Goal: Find specific page/section: Find specific page/section

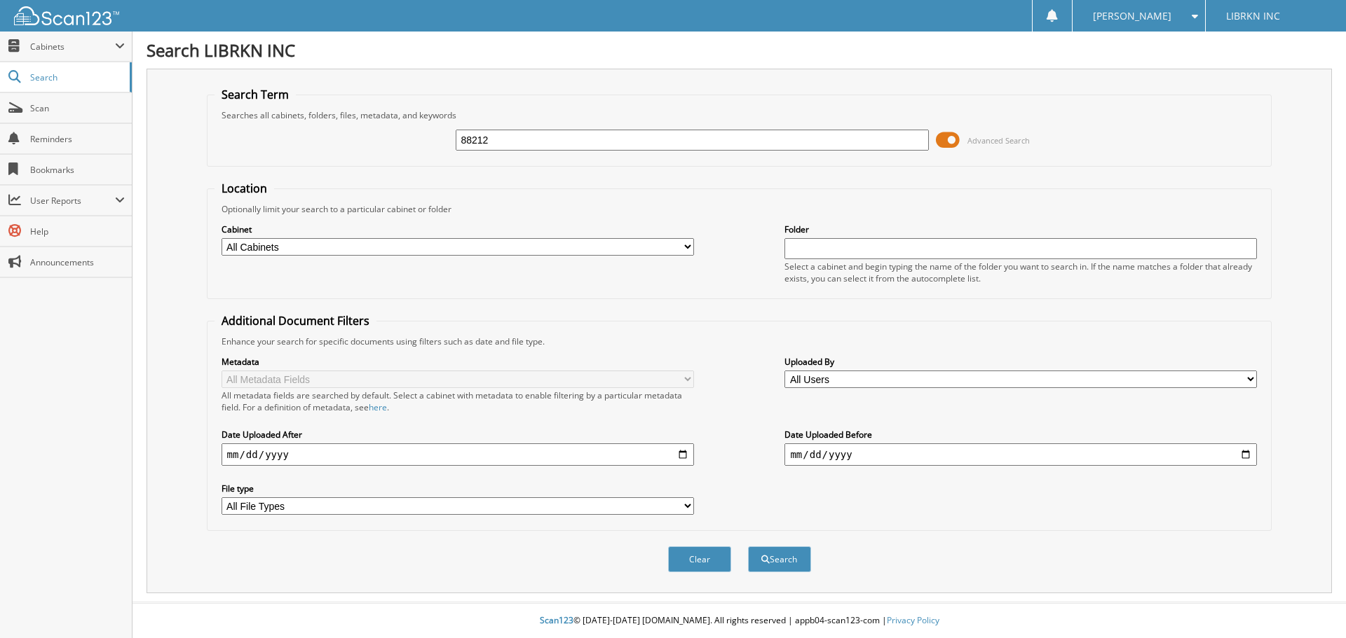
type input "88212"
click at [748, 547] on button "Search" at bounding box center [779, 560] width 63 height 26
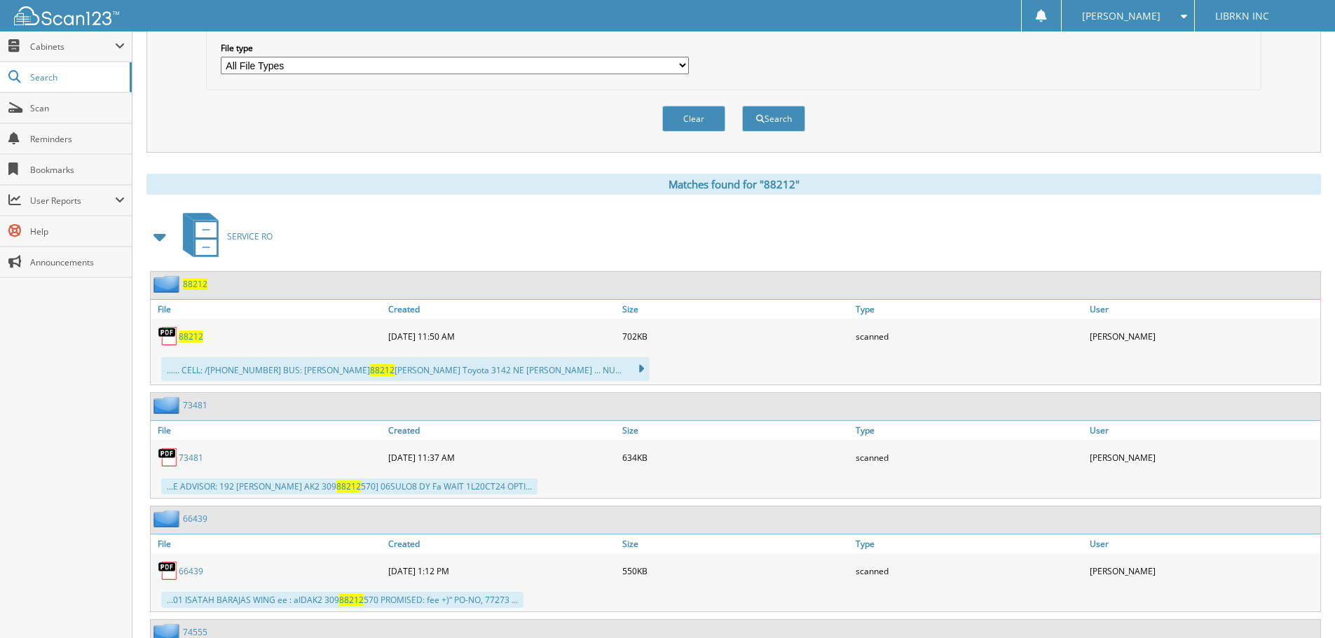
scroll to position [491, 0]
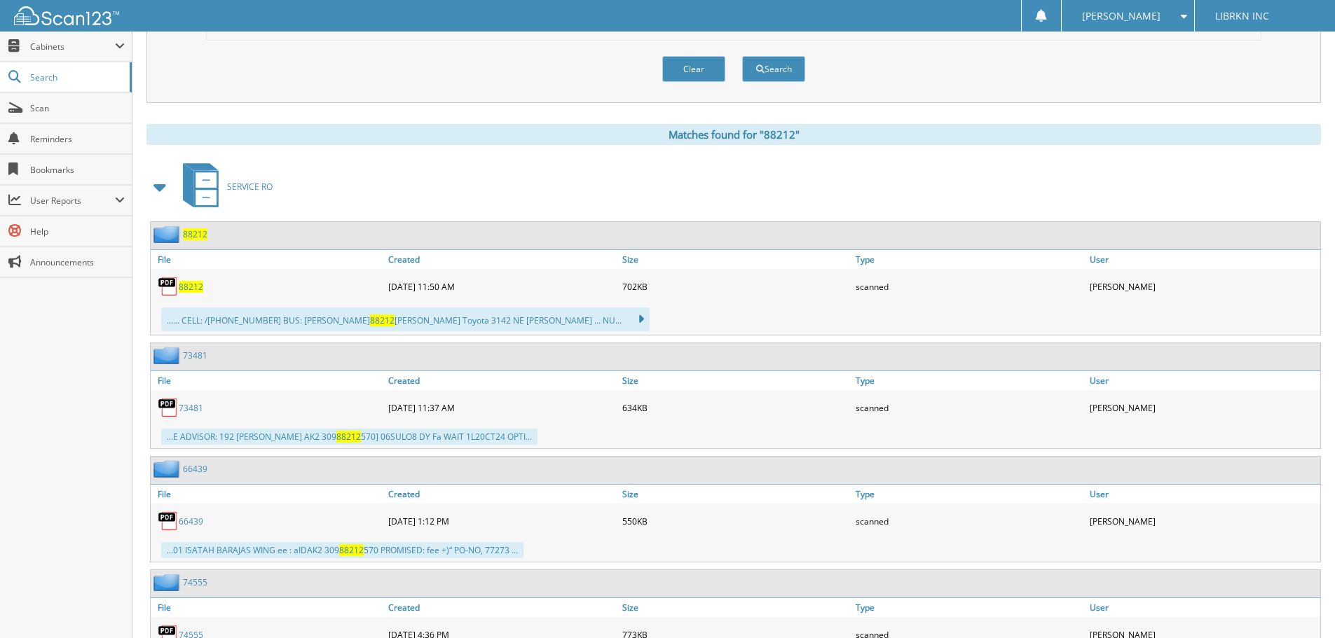
click at [197, 289] on span "88212" at bounding box center [191, 287] width 25 height 12
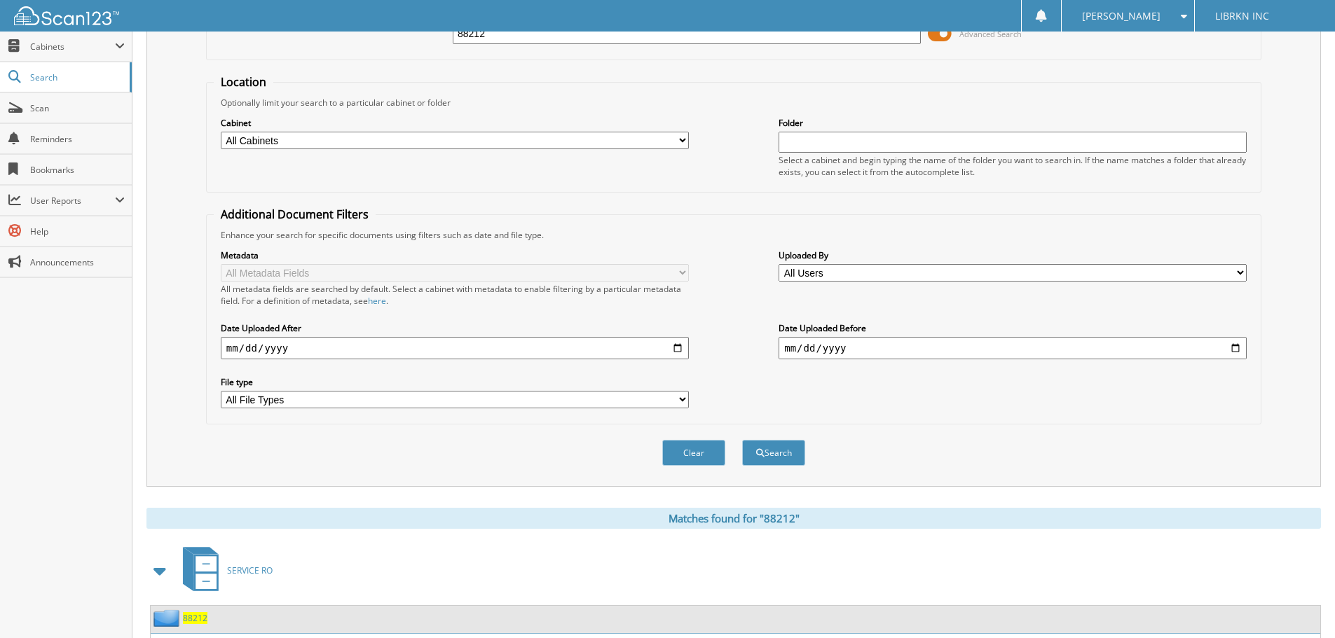
scroll to position [0, 0]
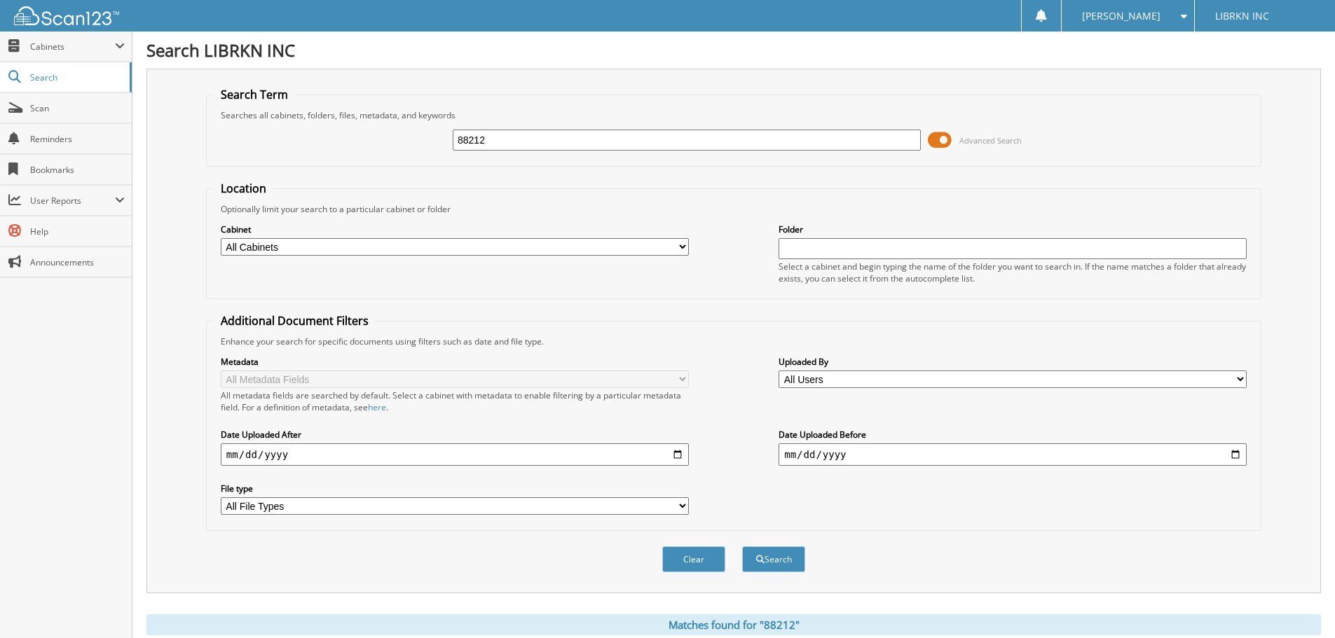
click at [508, 138] on input "88212" at bounding box center [687, 140] width 468 height 21
type input "88215"
click at [742, 547] on button "Search" at bounding box center [773, 560] width 63 height 26
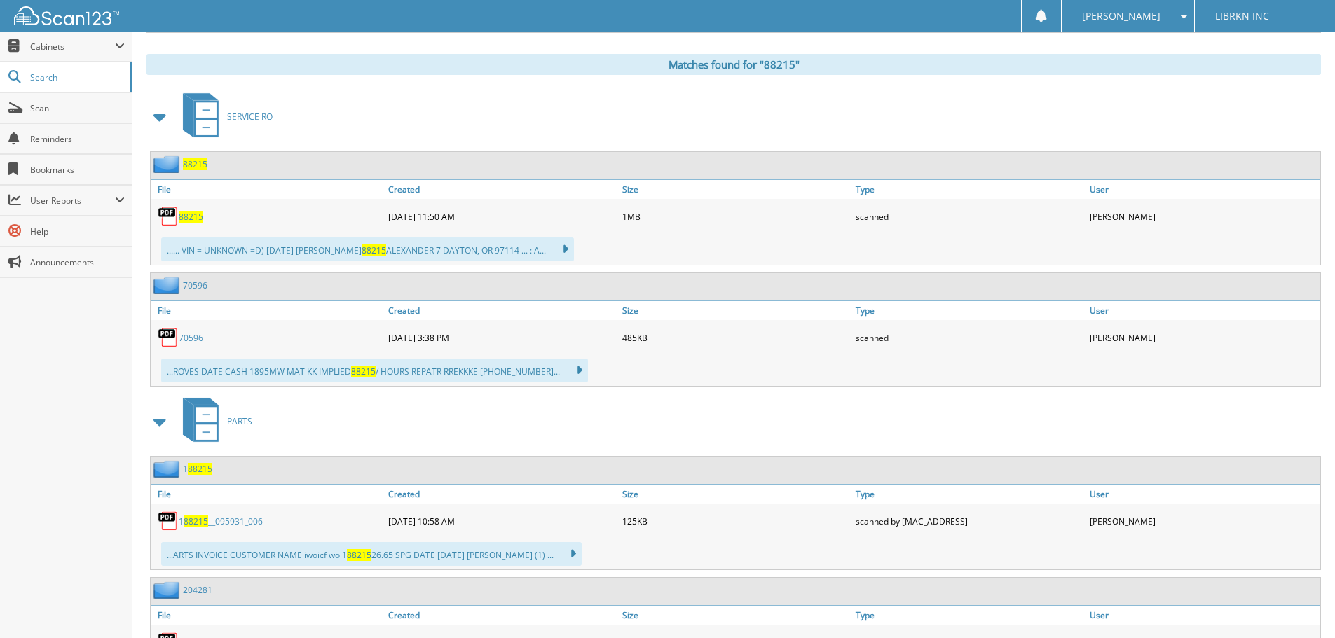
scroll to position [631, 0]
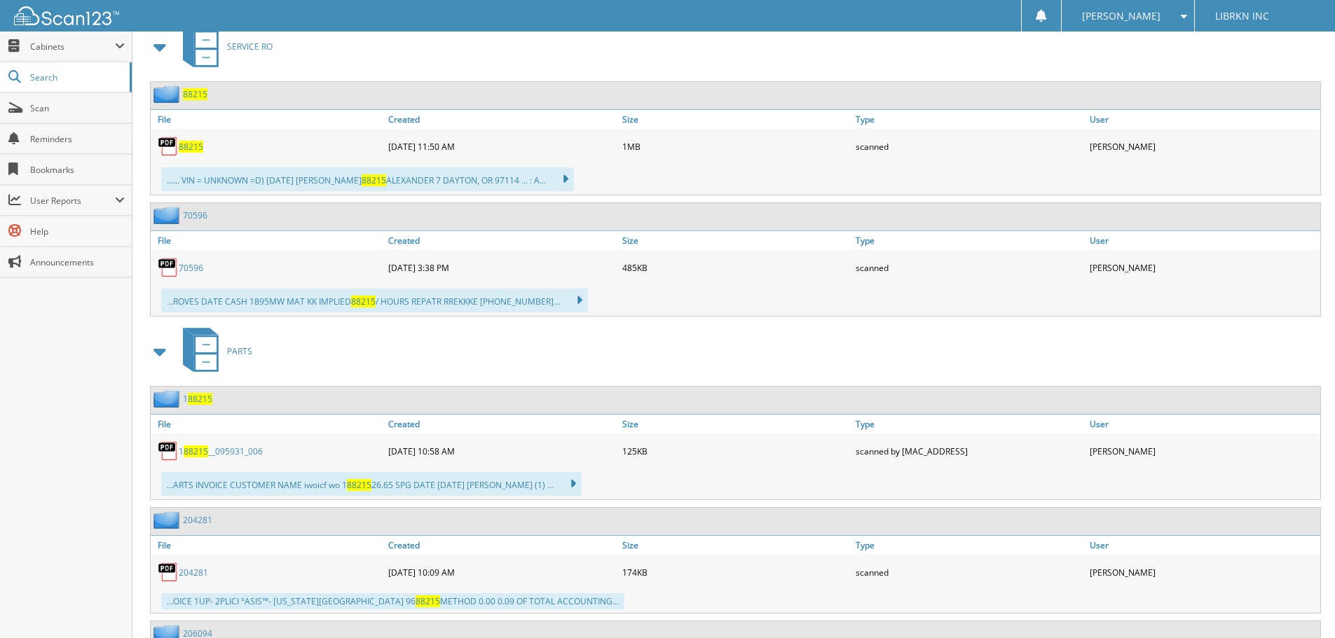
click at [197, 149] on span "88215" at bounding box center [191, 147] width 25 height 12
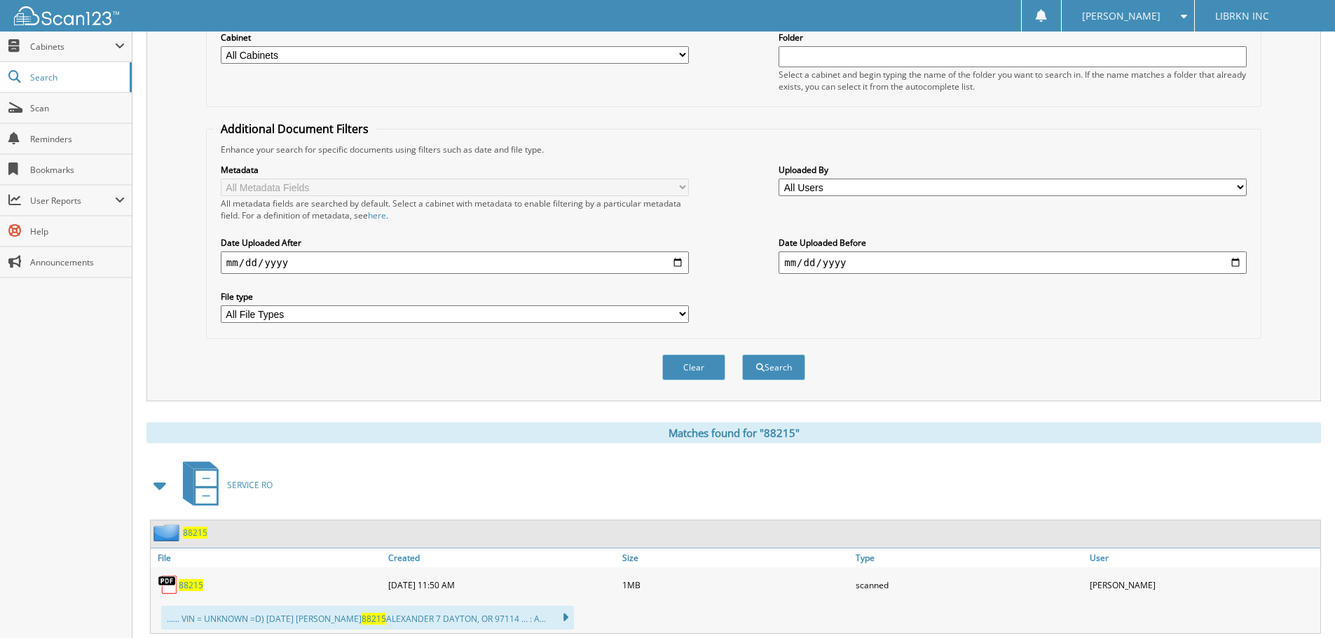
scroll to position [0, 0]
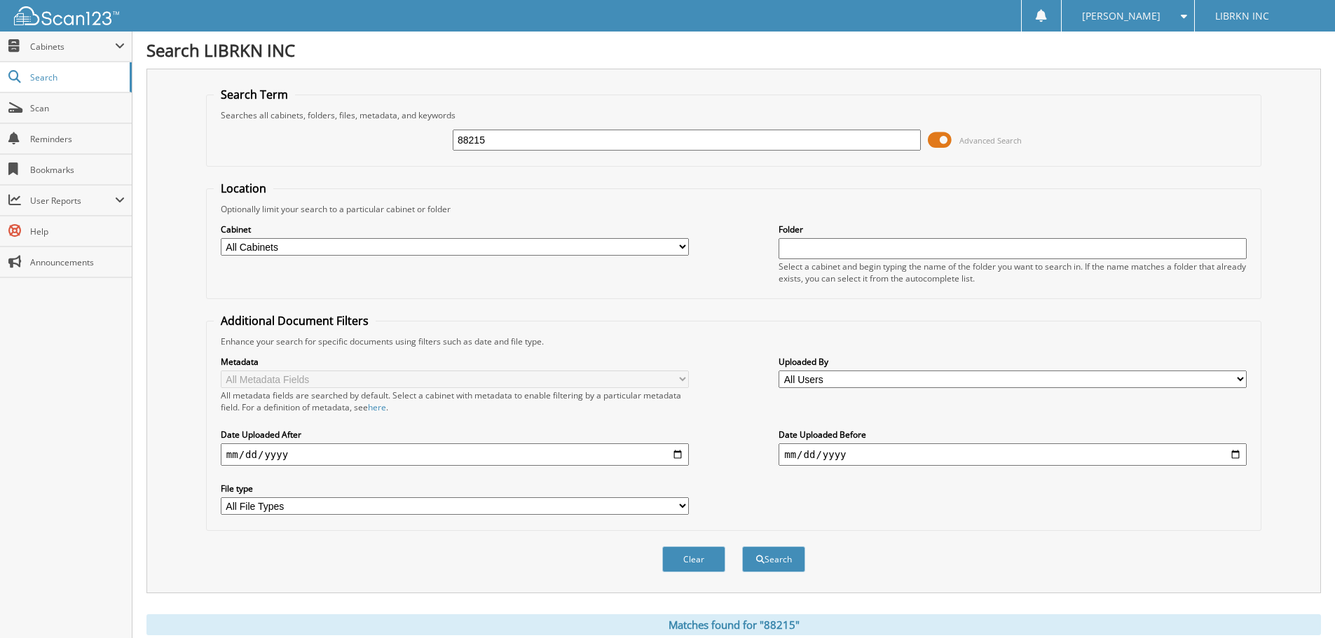
drag, startPoint x: 264, startPoint y: 148, endPoint x: 200, endPoint y: 143, distance: 63.3
click at [200, 143] on div "Search Term Searches all cabinets, folders, files, metadata, and keywords 88215…" at bounding box center [733, 331] width 1175 height 525
type input "89197"
click at [742, 547] on button "Search" at bounding box center [773, 560] width 63 height 26
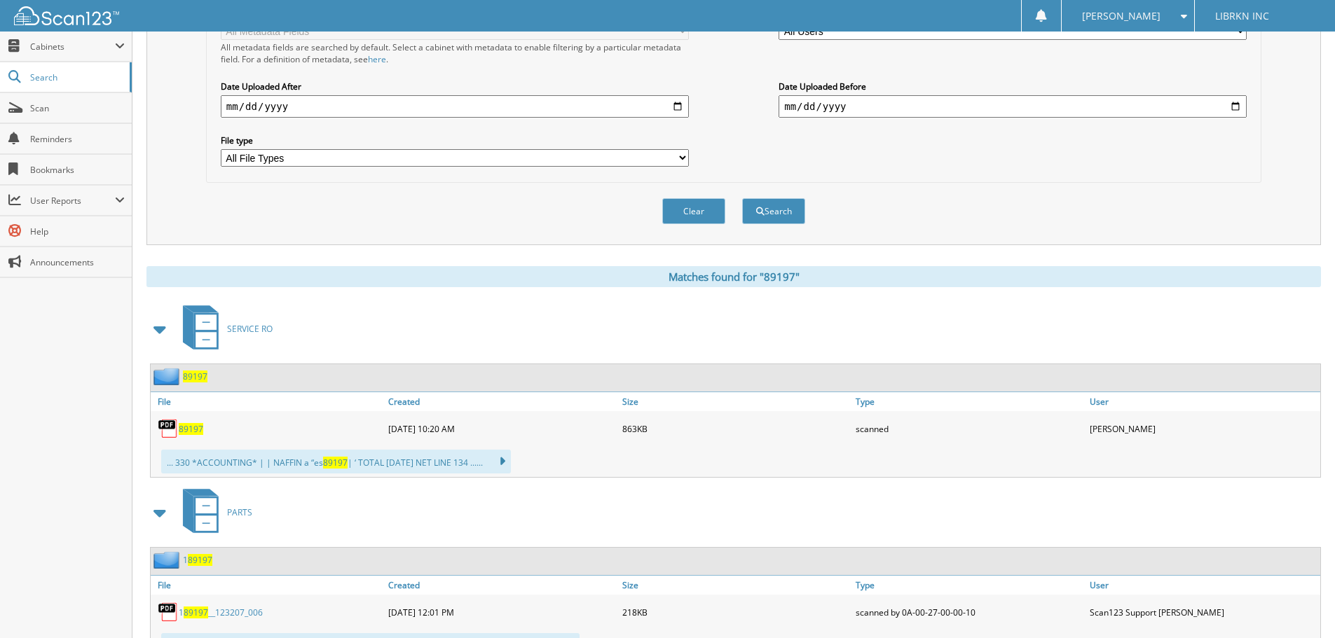
scroll to position [350, 0]
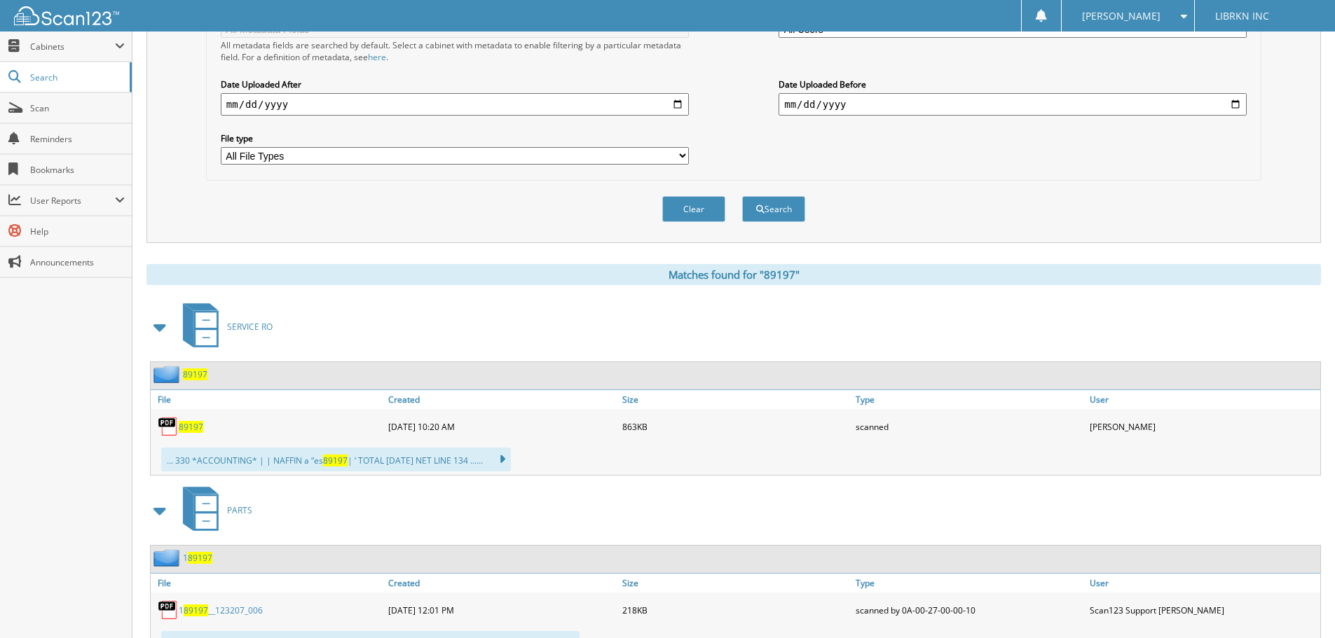
click at [197, 430] on span "89197" at bounding box center [191, 427] width 25 height 12
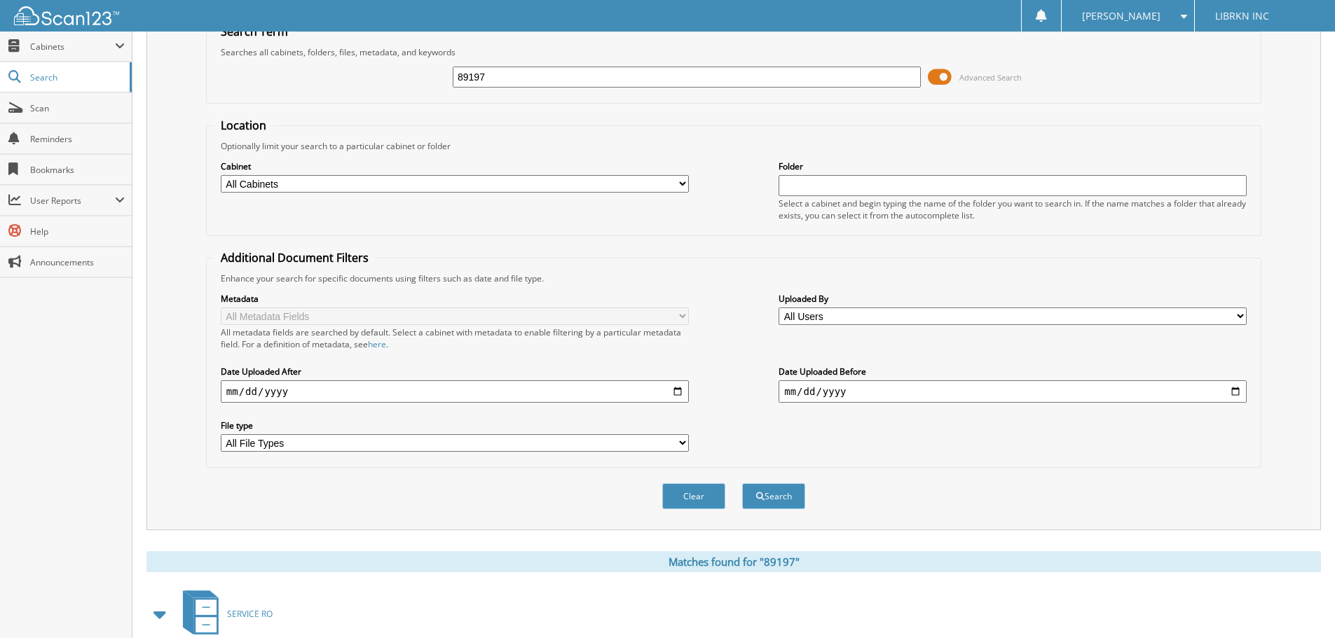
scroll to position [0, 0]
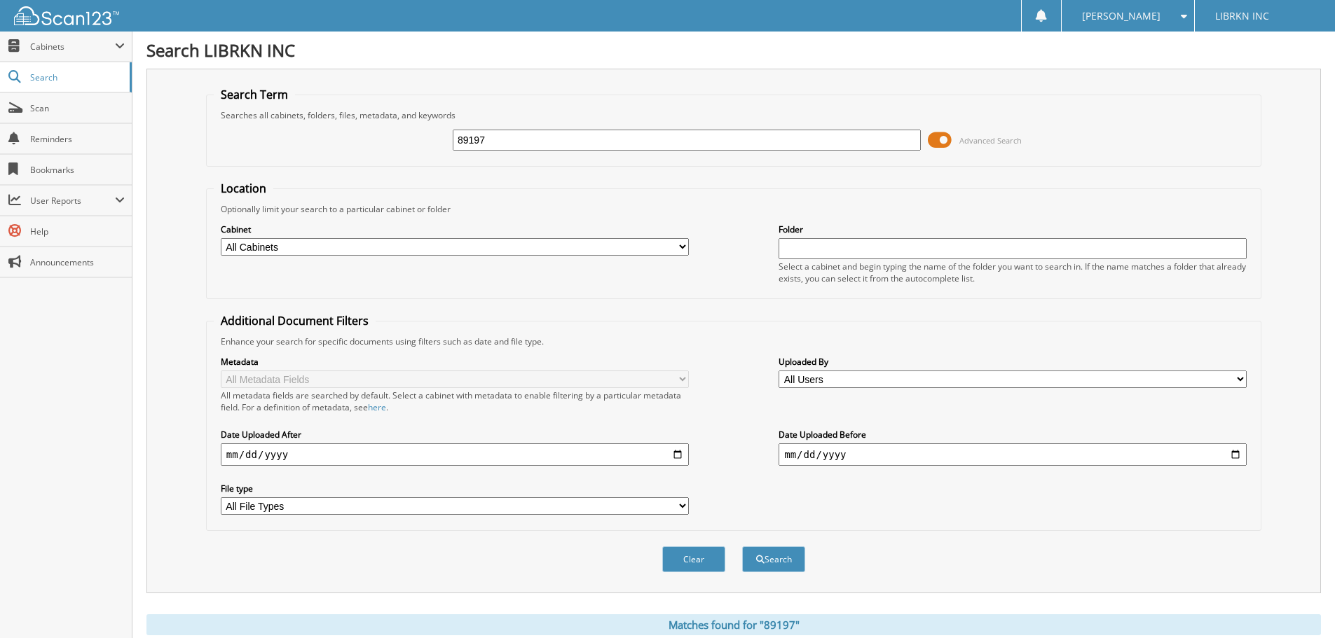
click at [519, 144] on input "89197" at bounding box center [687, 140] width 468 height 21
type input "89201"
click at [742, 547] on button "Search" at bounding box center [773, 560] width 63 height 26
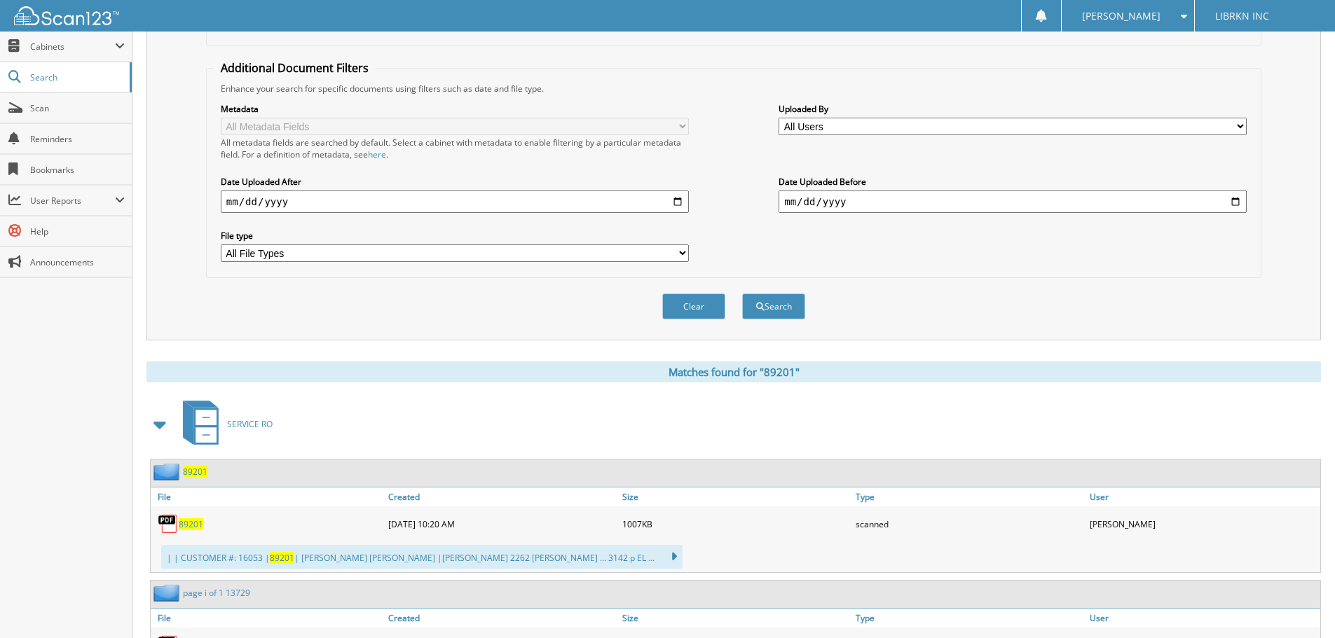
scroll to position [491, 0]
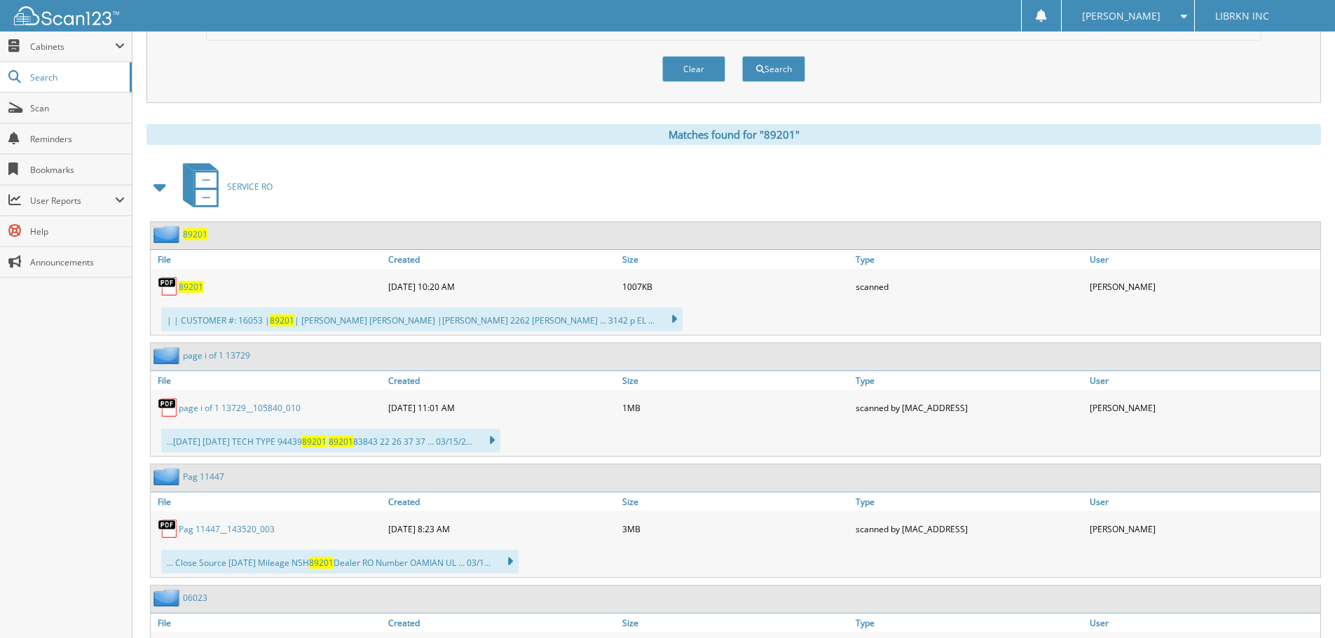
click at [193, 287] on span "89201" at bounding box center [191, 287] width 25 height 12
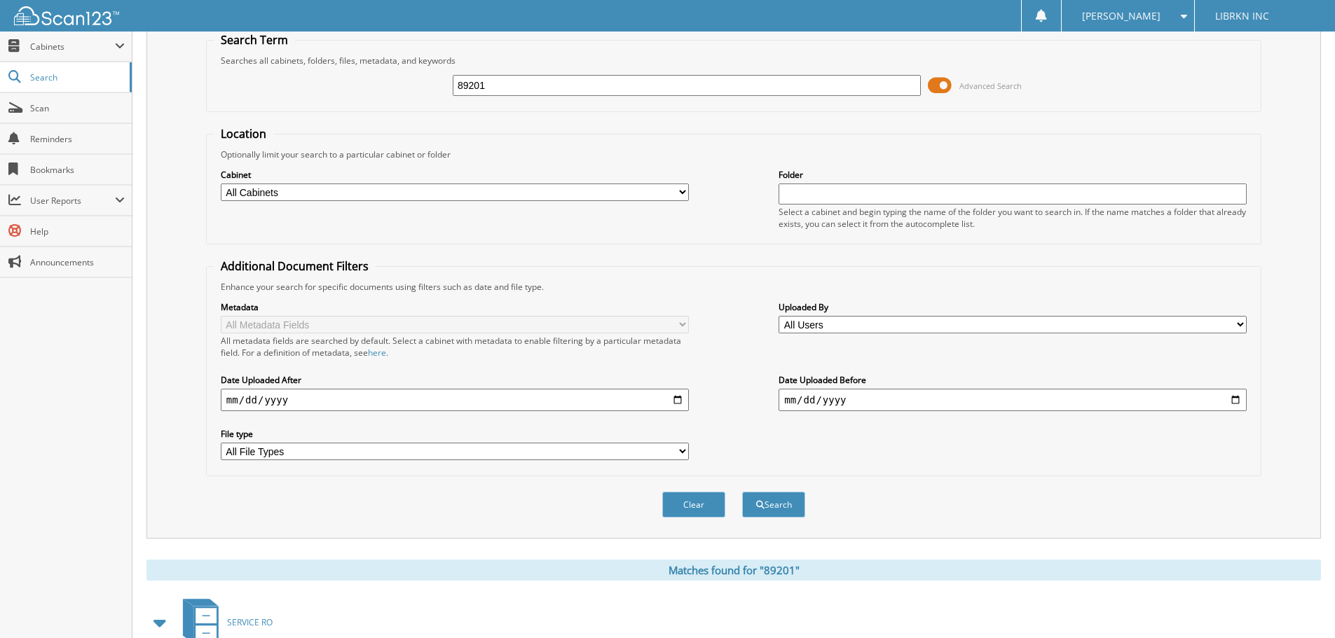
scroll to position [0, 0]
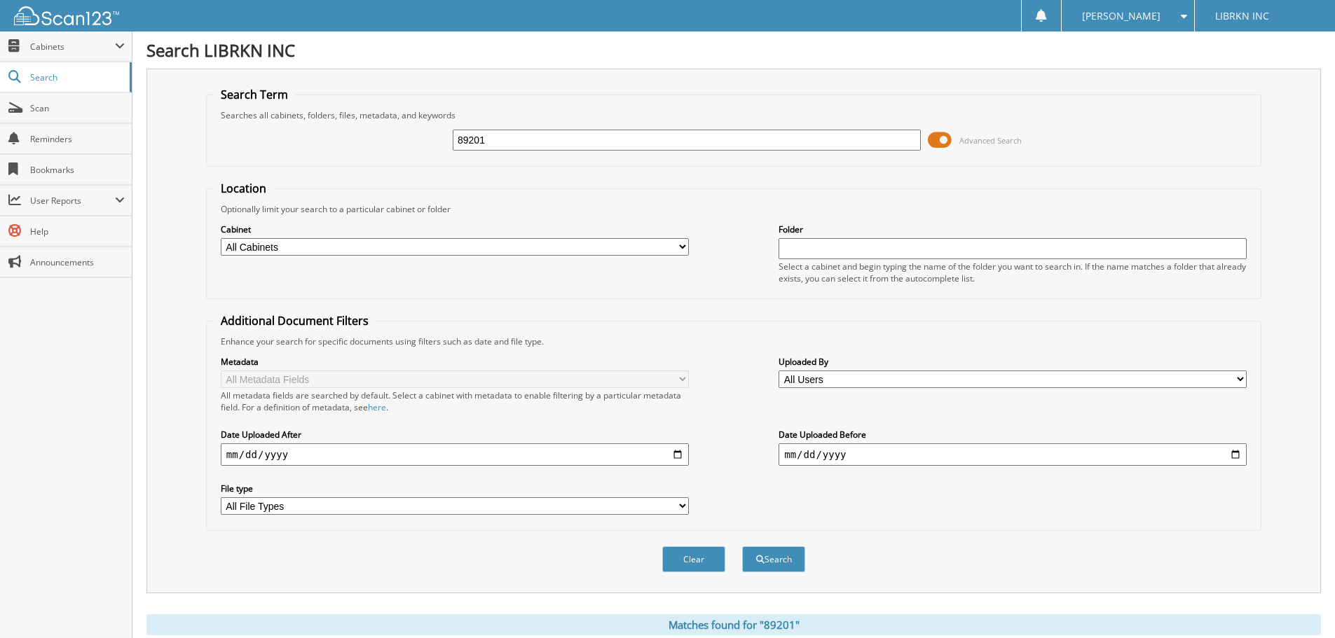
drag, startPoint x: 566, startPoint y: 142, endPoint x: 261, endPoint y: 155, distance: 304.5
click at [274, 151] on div "89201 Advanced Search" at bounding box center [734, 140] width 1040 height 38
type input "89298"
click at [742, 547] on button "Search" at bounding box center [773, 560] width 63 height 26
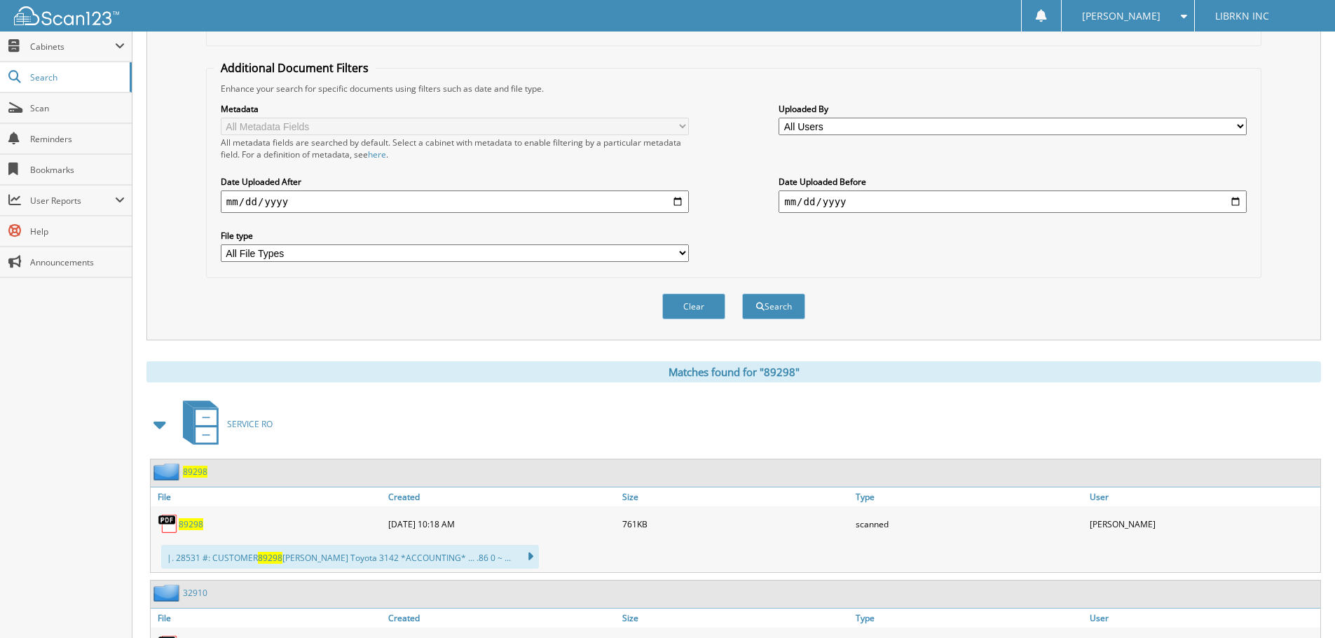
scroll to position [420, 0]
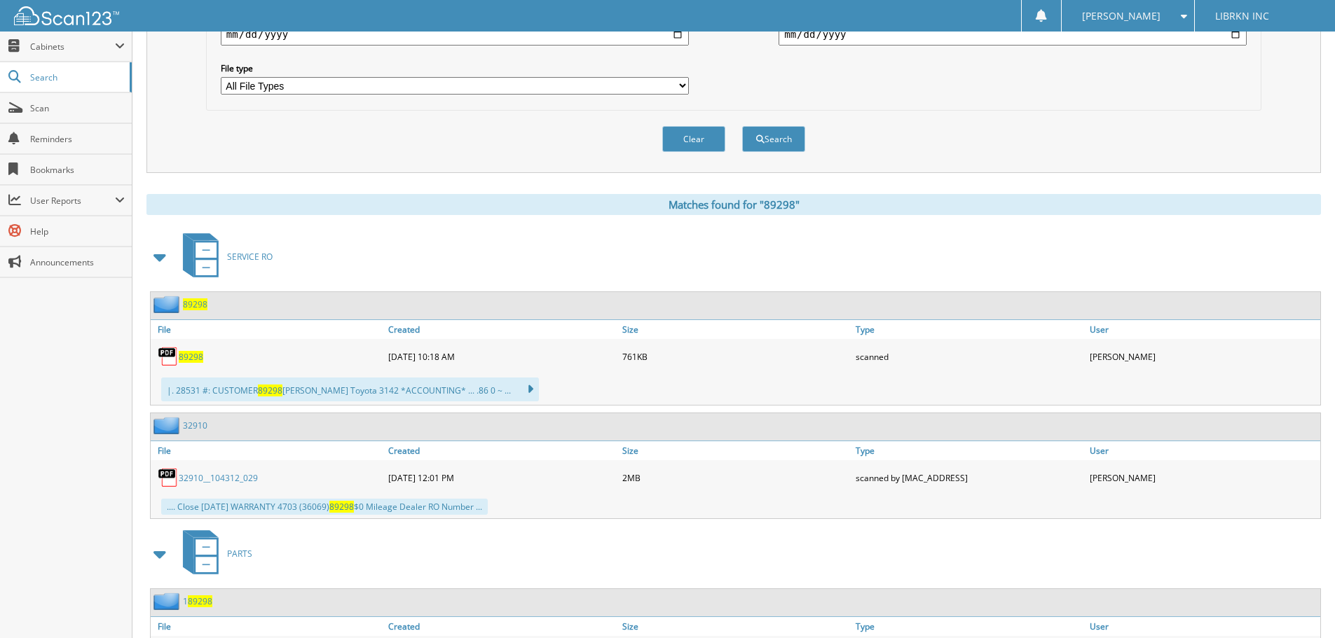
click at [197, 362] on span "89298" at bounding box center [191, 357] width 25 height 12
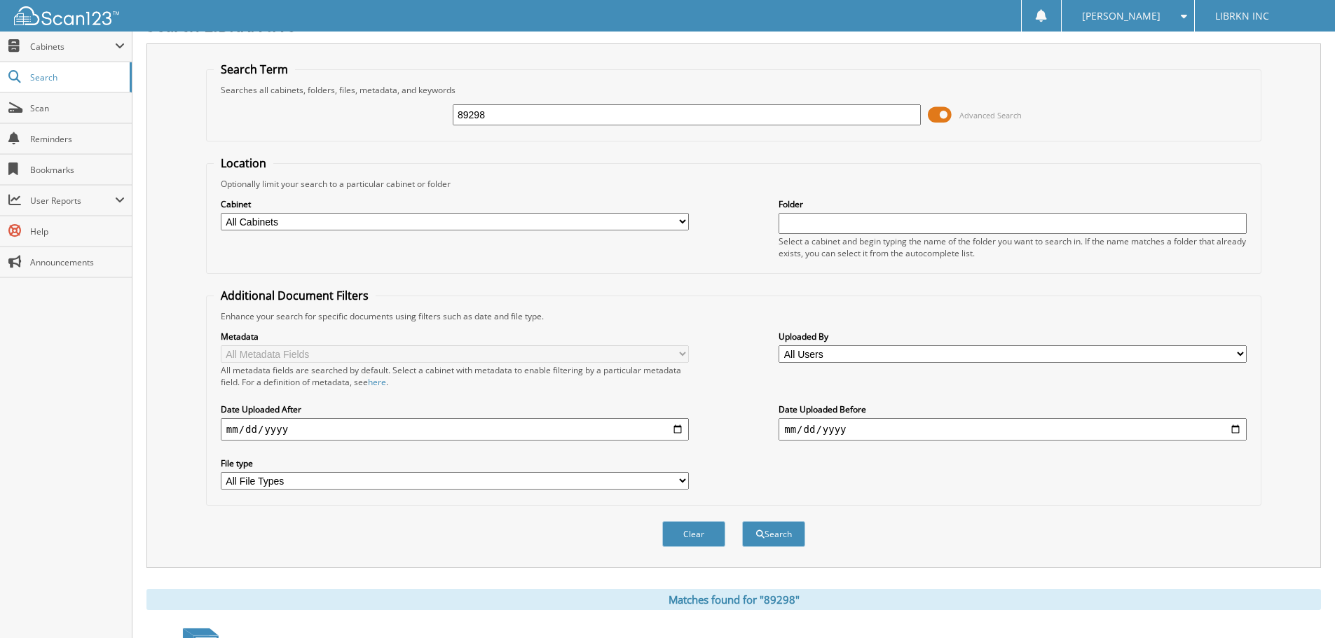
scroll to position [0, 0]
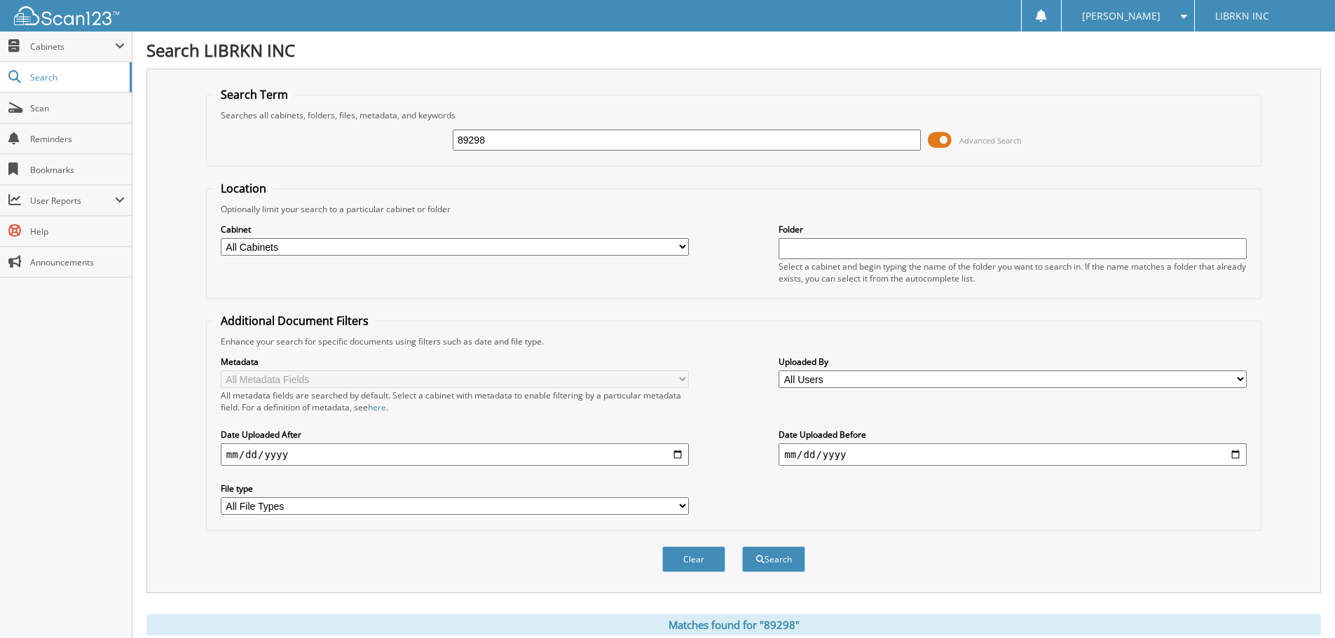
drag, startPoint x: 510, startPoint y: 144, endPoint x: 255, endPoint y: 144, distance: 255.1
click at [262, 144] on div "89298 Advanced Search" at bounding box center [734, 140] width 1040 height 38
type input "89300"
click at [742, 547] on button "Search" at bounding box center [773, 560] width 63 height 26
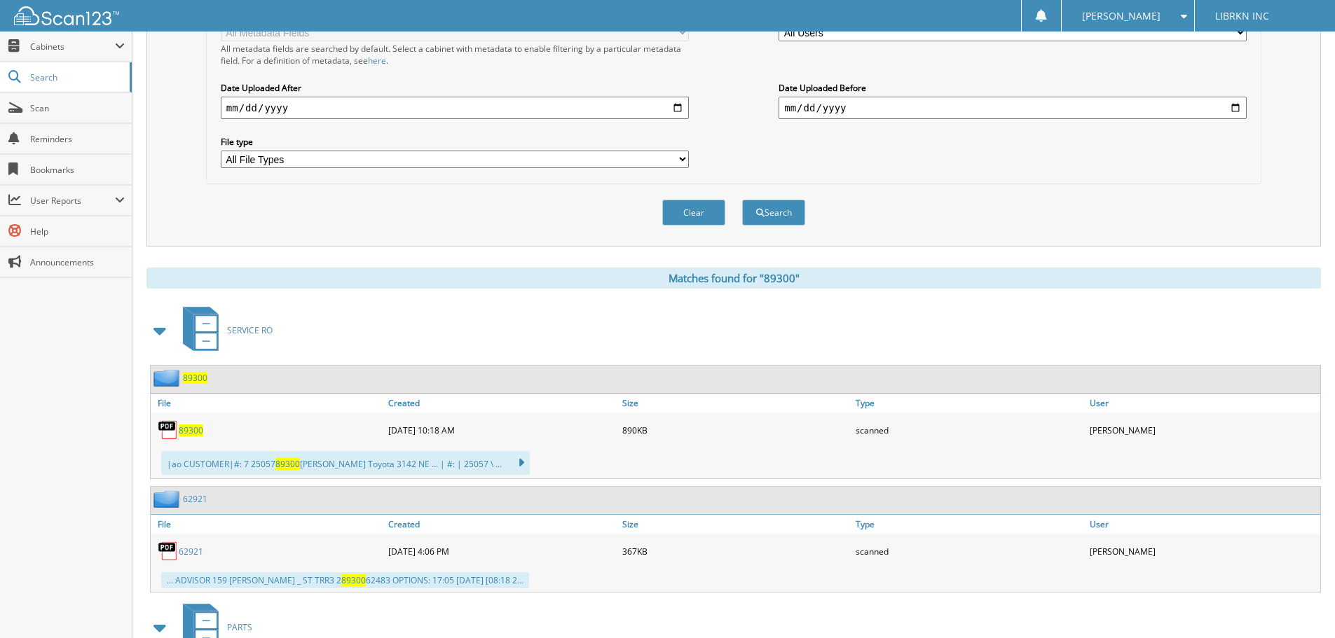
scroll to position [350, 0]
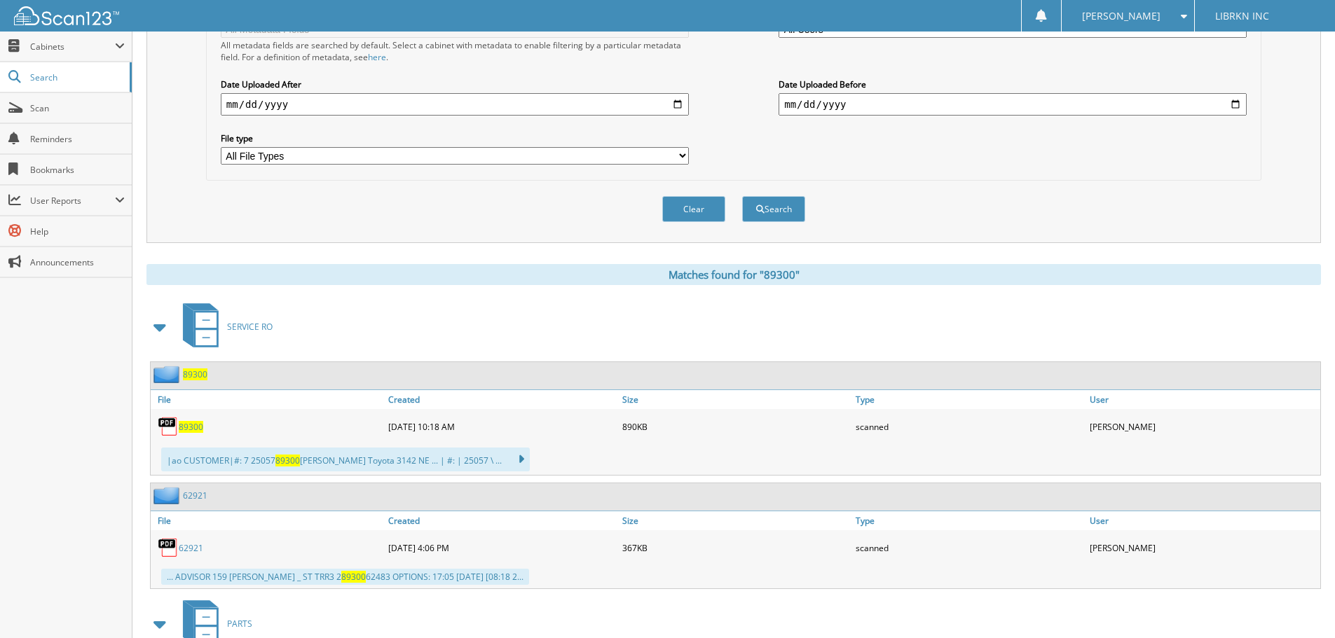
click at [193, 429] on span "89300" at bounding box center [191, 427] width 25 height 12
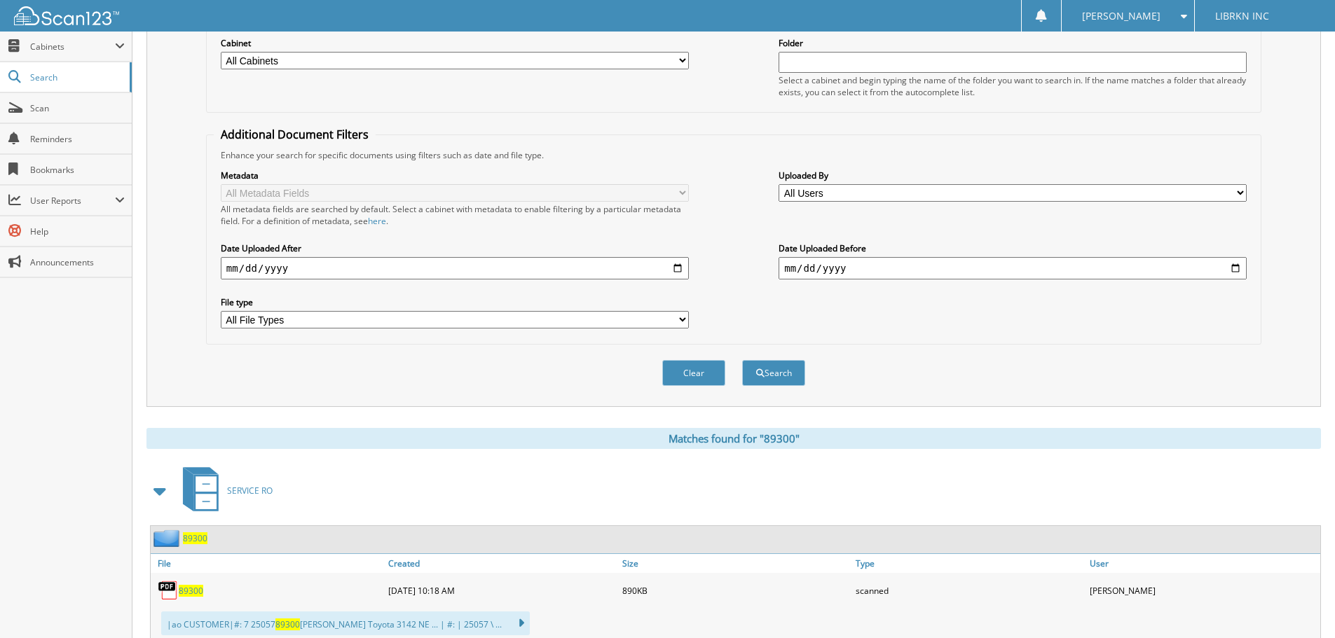
scroll to position [0, 0]
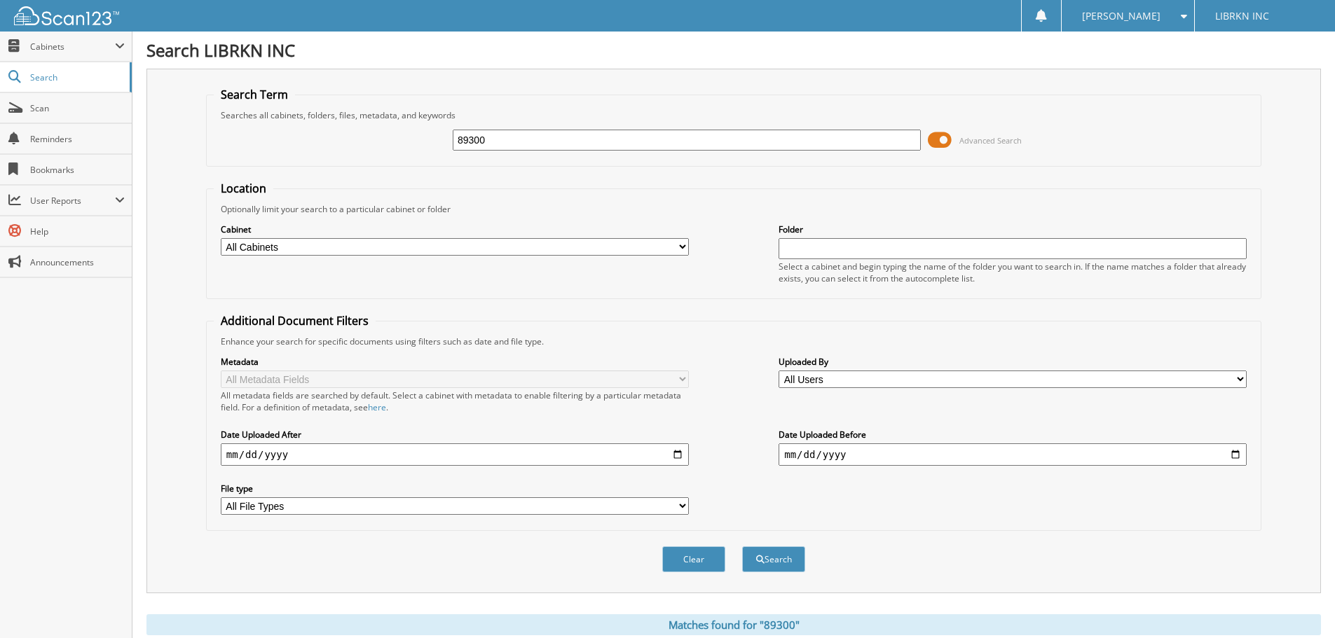
drag, startPoint x: 505, startPoint y: 138, endPoint x: 394, endPoint y: 138, distance: 111.4
click at [395, 138] on div "89300 Advanced Search" at bounding box center [734, 140] width 1040 height 38
type input "89396"
click at [742, 547] on button "Search" at bounding box center [773, 560] width 63 height 26
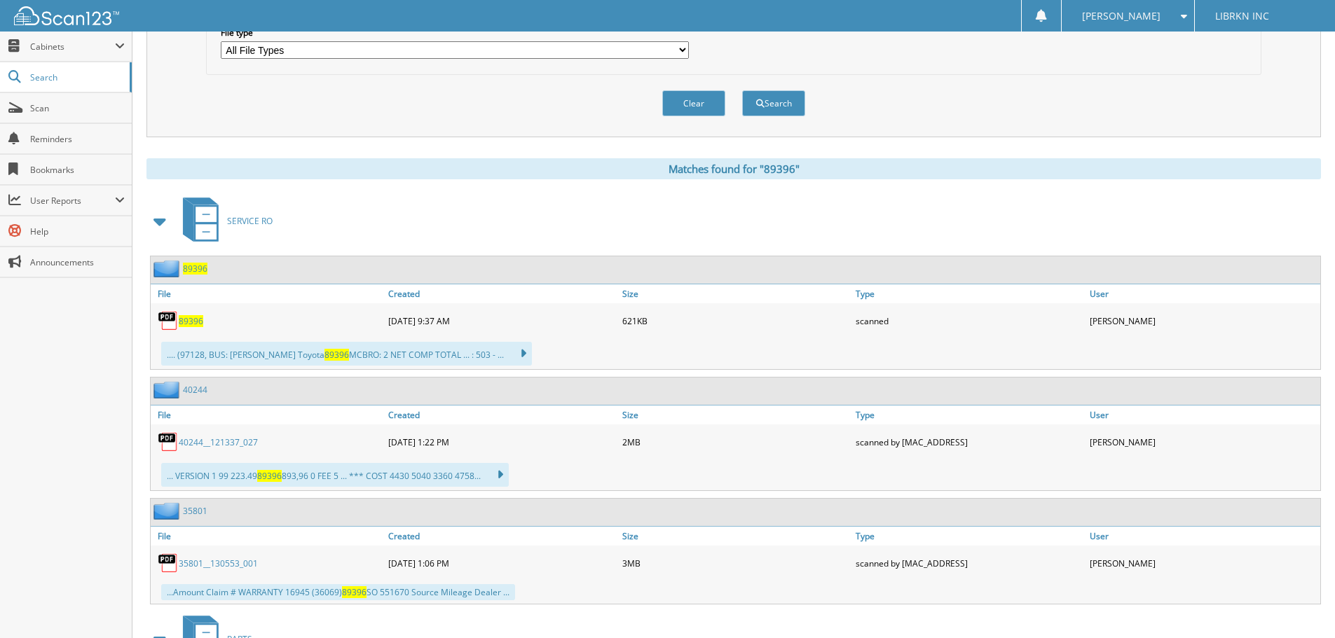
scroll to position [491, 0]
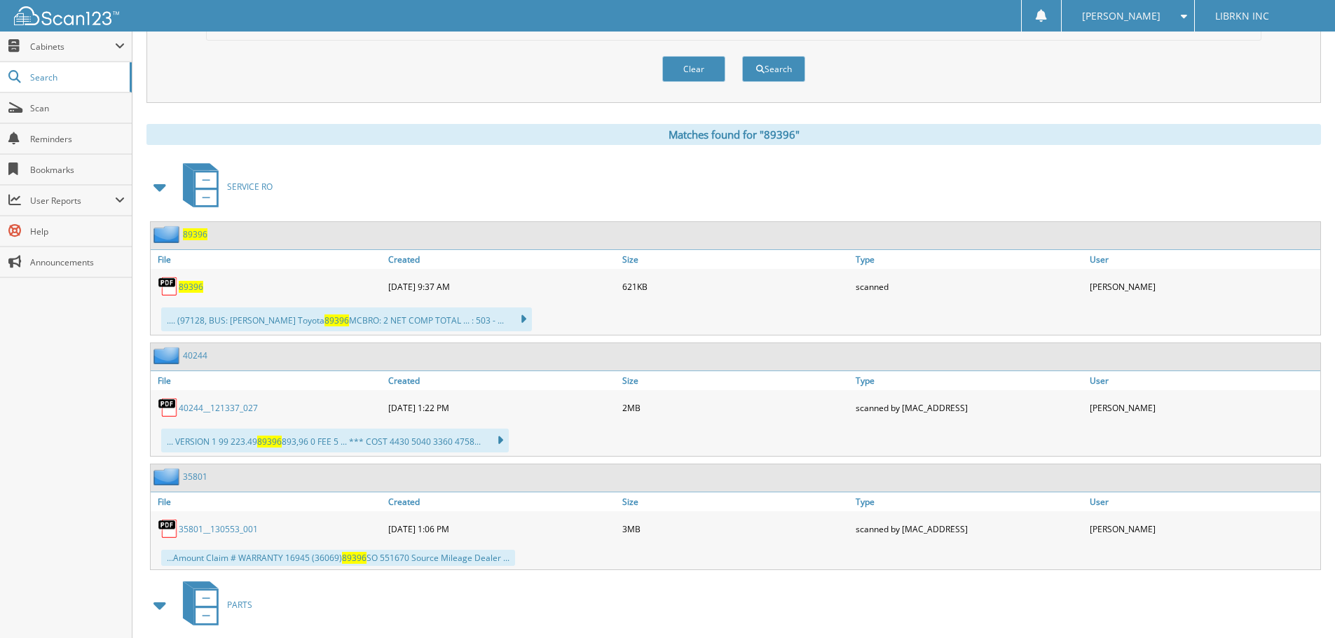
click at [194, 286] on span "89396" at bounding box center [191, 287] width 25 height 12
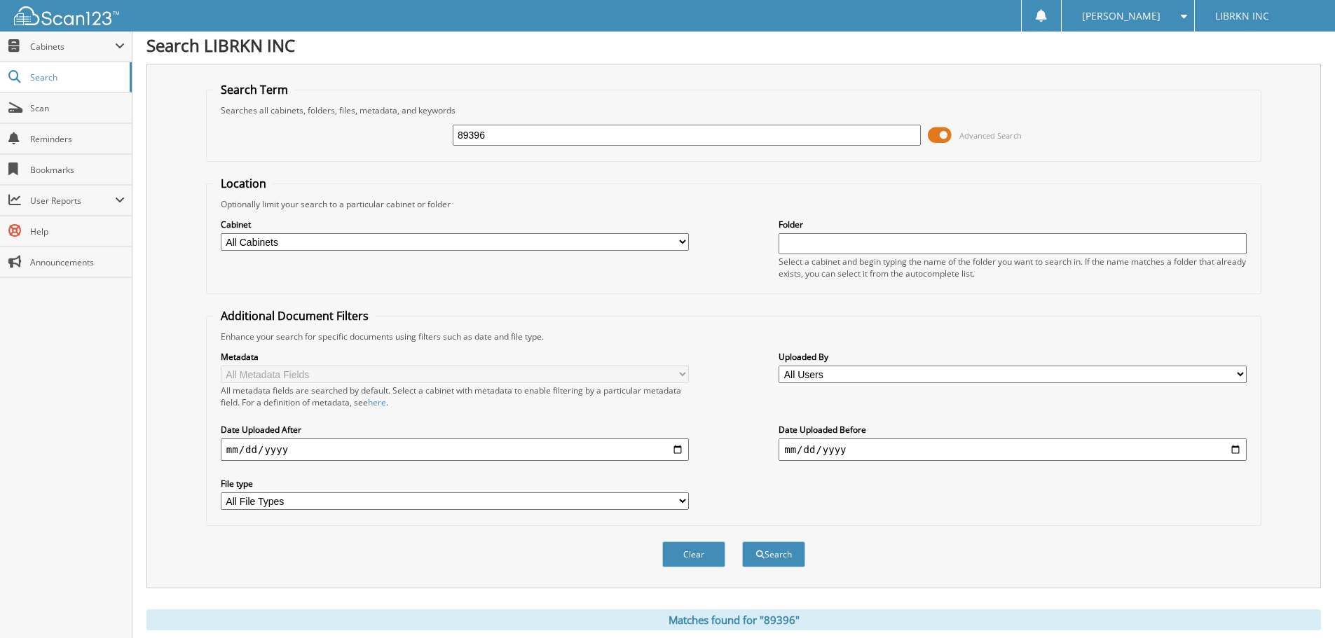
scroll to position [0, 0]
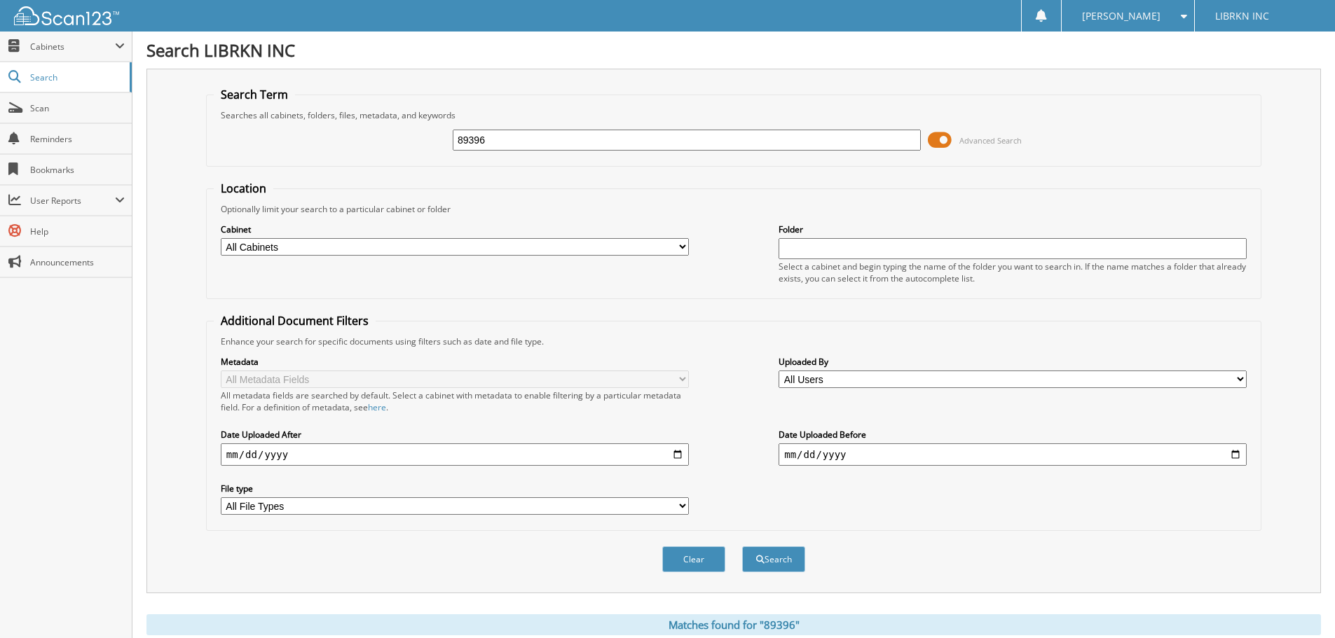
drag, startPoint x: 531, startPoint y: 146, endPoint x: 223, endPoint y: 182, distance: 310.3
click at [224, 178] on form "Search Term Searches all cabinets, folders, files, metadata, and keywords 89396…" at bounding box center [733, 337] width 1055 height 501
type input "893036"
click at [742, 547] on button "Search" at bounding box center [773, 560] width 63 height 26
click at [525, 142] on input "893036" at bounding box center [687, 140] width 468 height 21
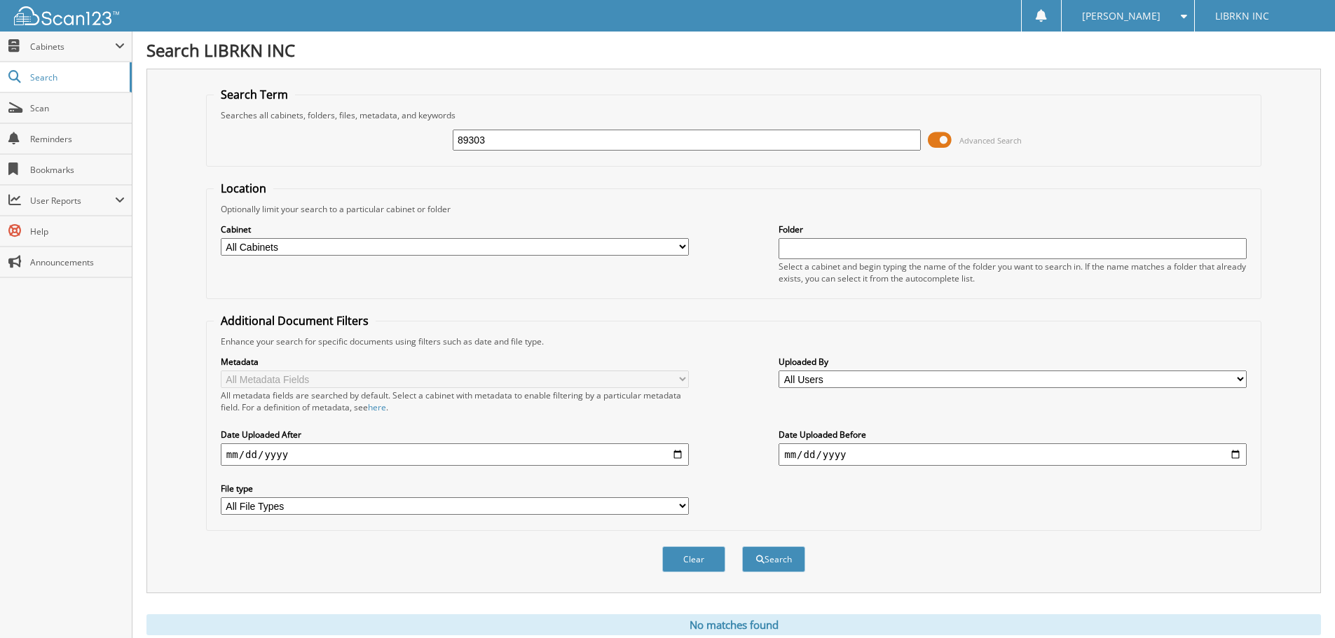
type input "89303"
click at [742, 547] on button "Search" at bounding box center [773, 560] width 63 height 26
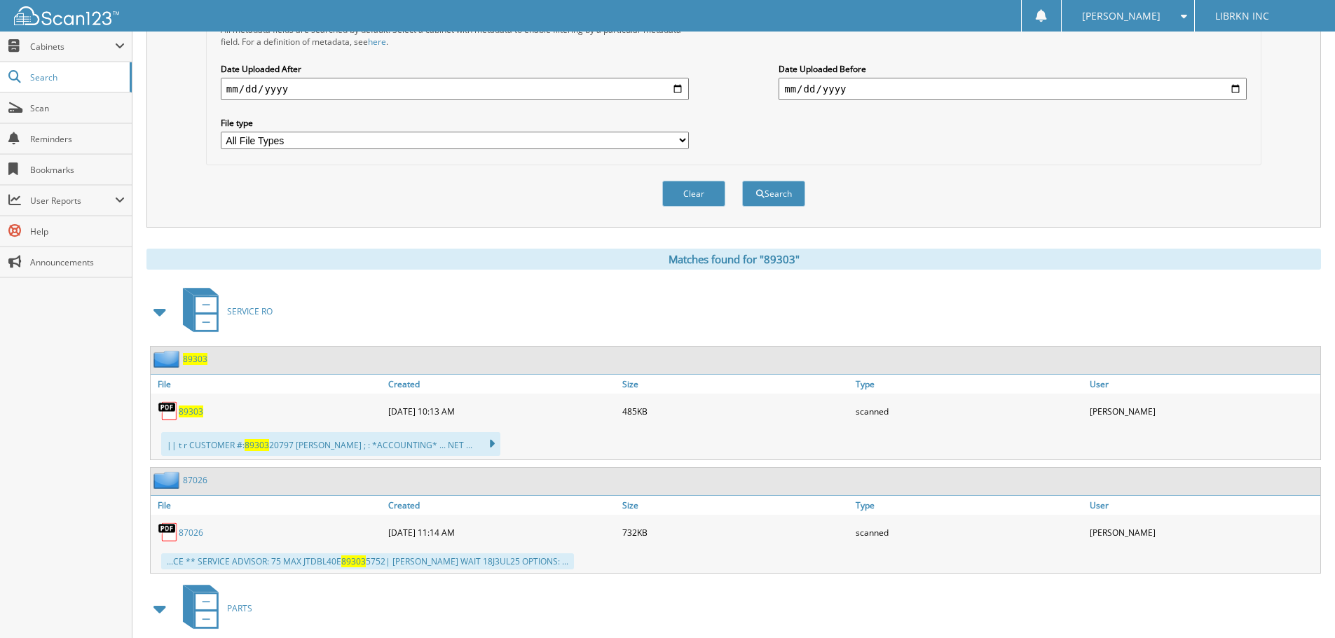
scroll to position [420, 0]
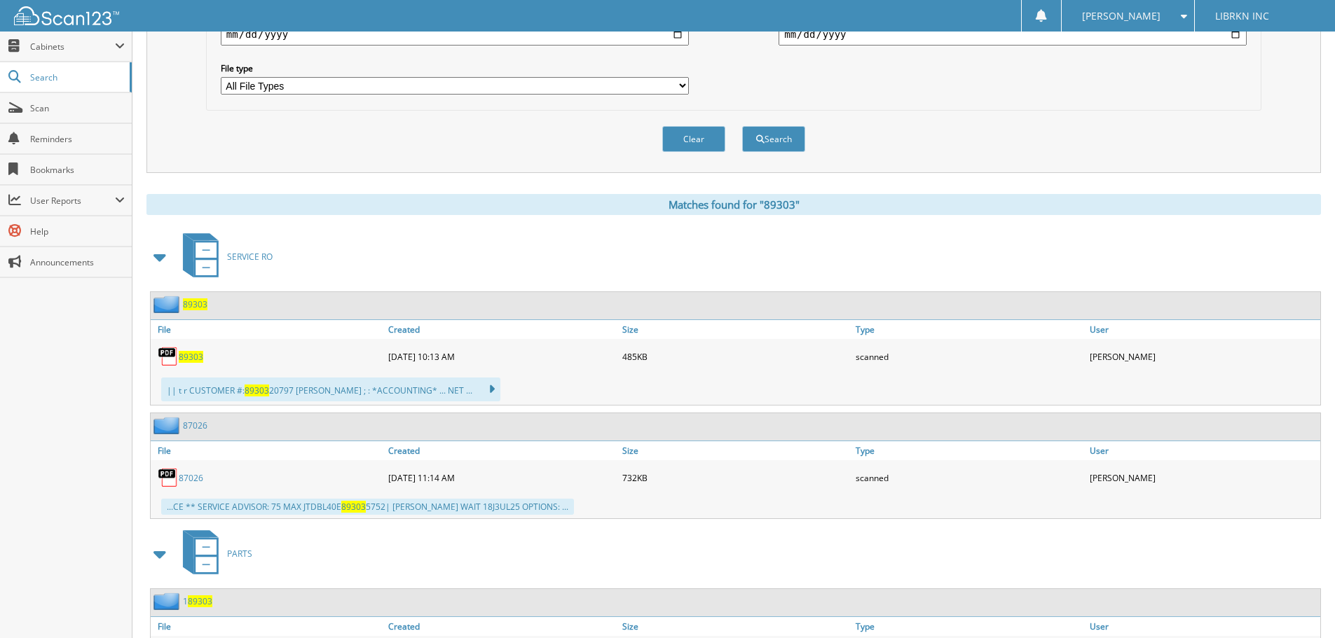
click at [192, 360] on span "89303" at bounding box center [191, 357] width 25 height 12
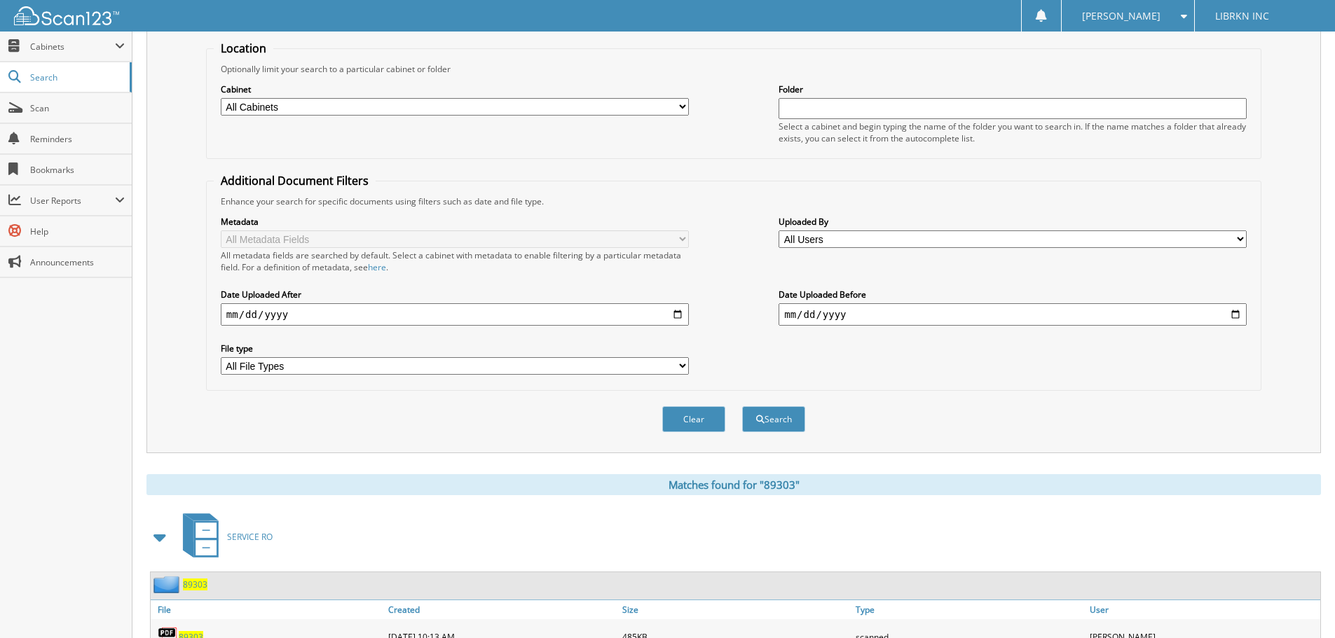
scroll to position [0, 0]
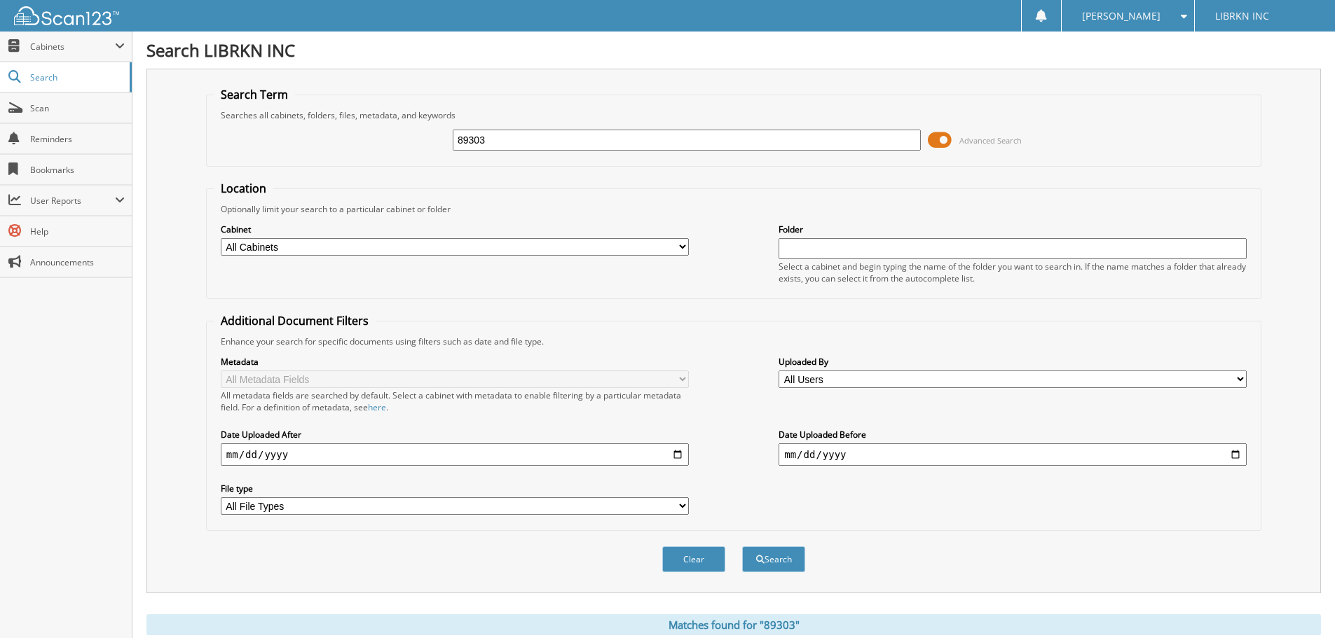
drag, startPoint x: 549, startPoint y: 142, endPoint x: 365, endPoint y: 161, distance: 185.4
click at [365, 161] on fieldset "Search Term Searches all cabinets, folders, files, metadata, and keywords 89303…" at bounding box center [733, 127] width 1055 height 80
type input "89281"
click at [742, 547] on button "Search" at bounding box center [773, 560] width 63 height 26
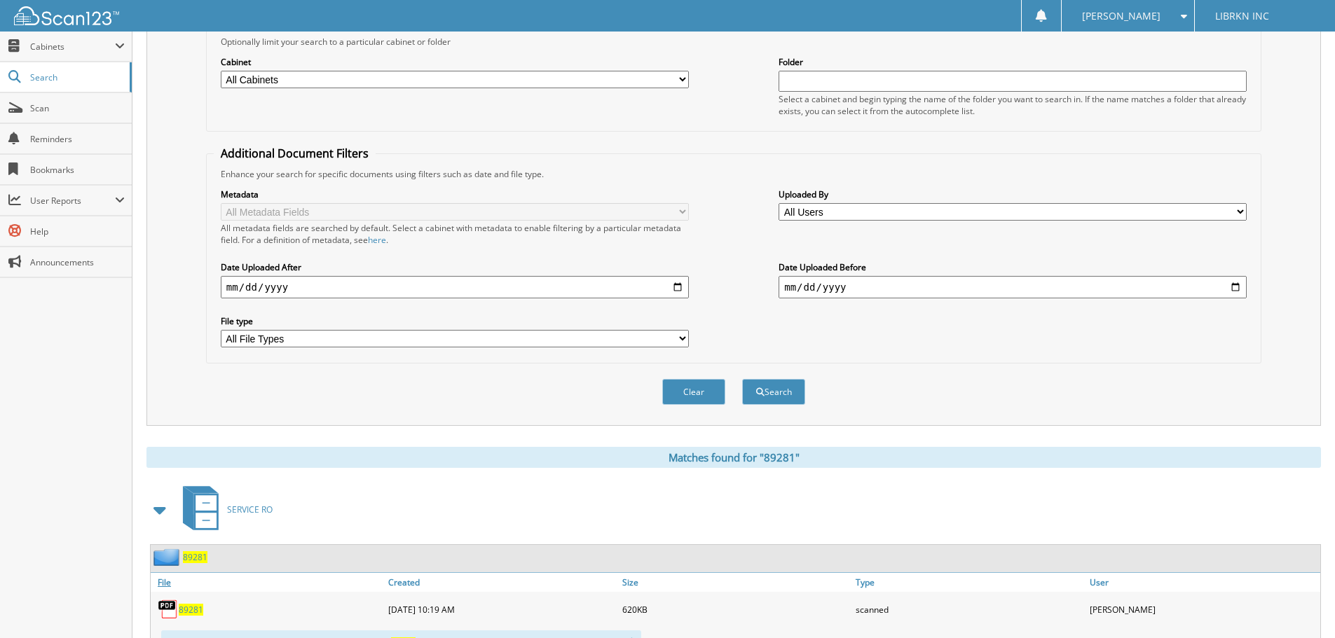
scroll to position [350, 0]
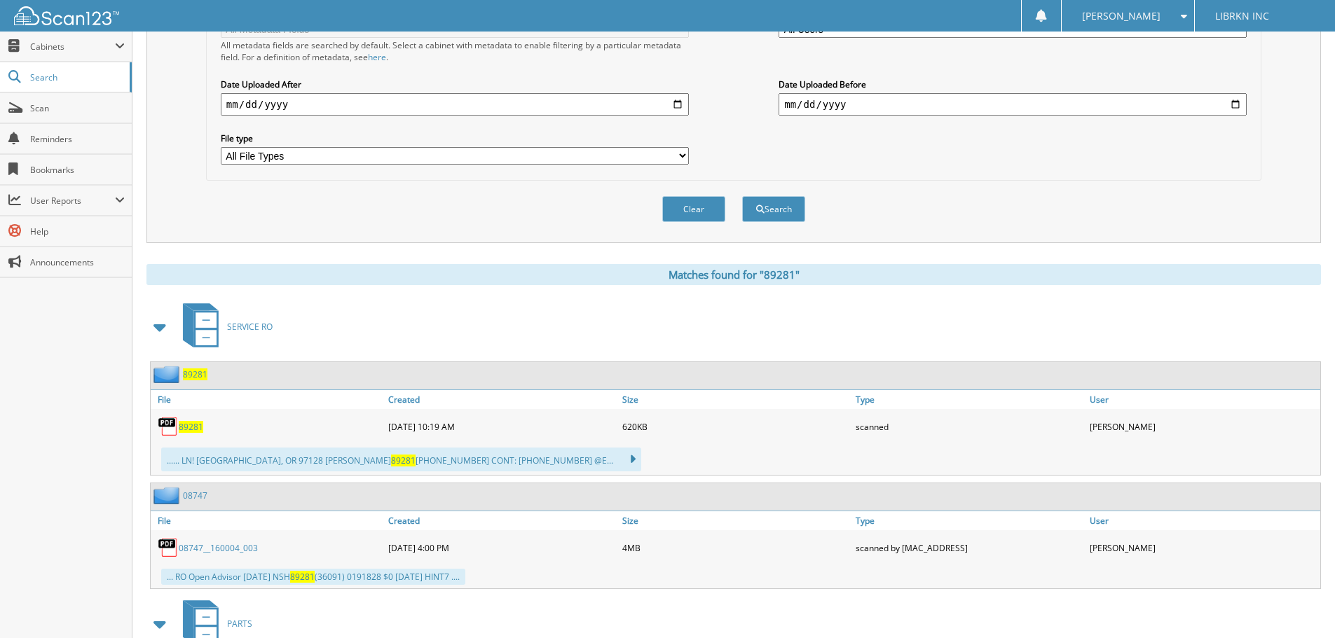
click at [198, 426] on span "89281" at bounding box center [191, 427] width 25 height 12
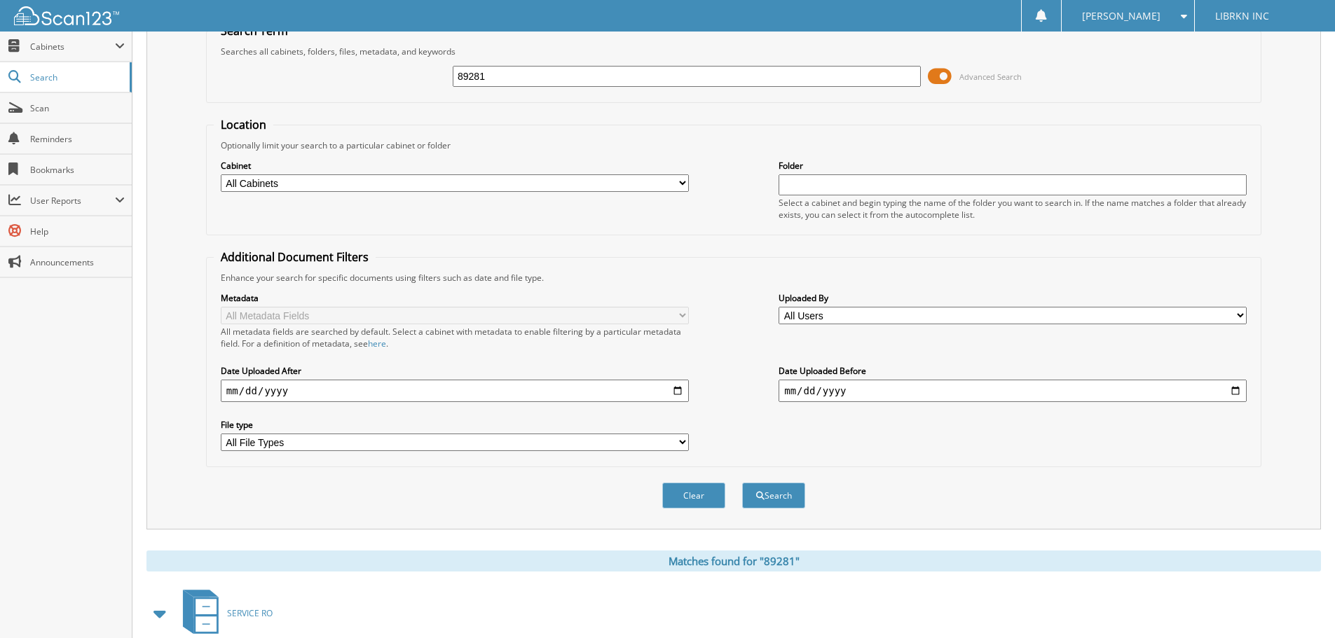
scroll to position [0, 0]
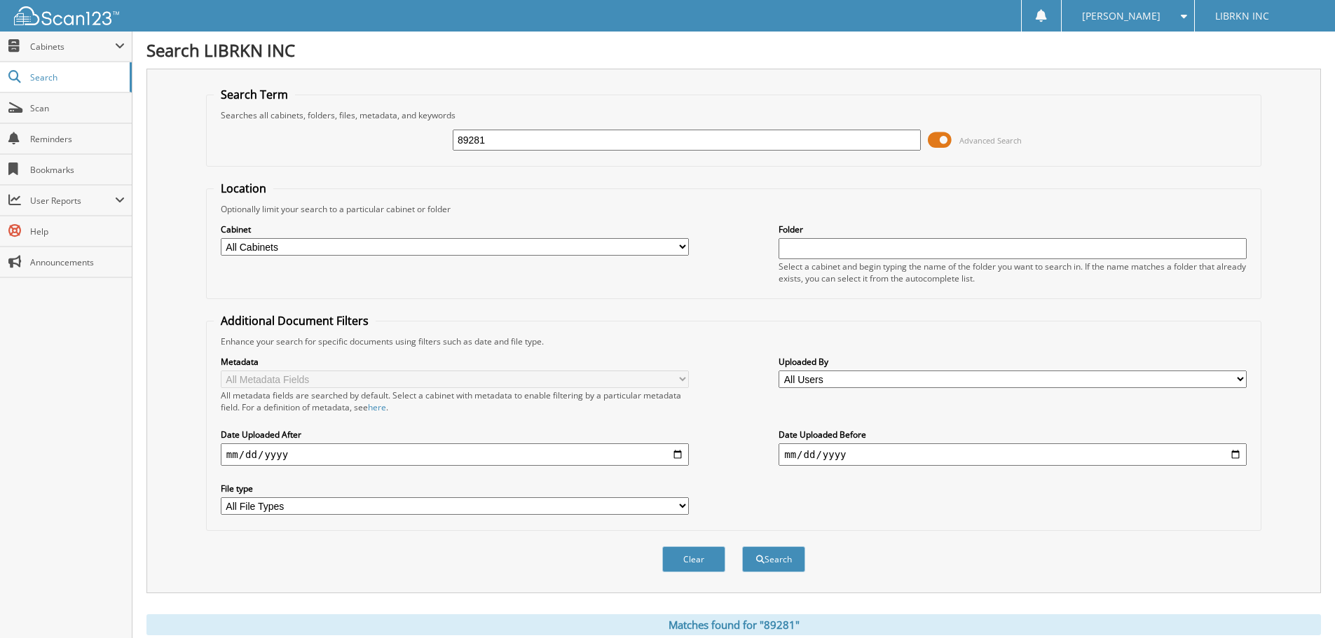
drag, startPoint x: 481, startPoint y: 149, endPoint x: 378, endPoint y: 151, distance: 103.8
click at [378, 151] on div "89281 Advanced Search" at bounding box center [734, 140] width 1040 height 38
type input "89303"
click at [742, 547] on button "Search" at bounding box center [773, 560] width 63 height 26
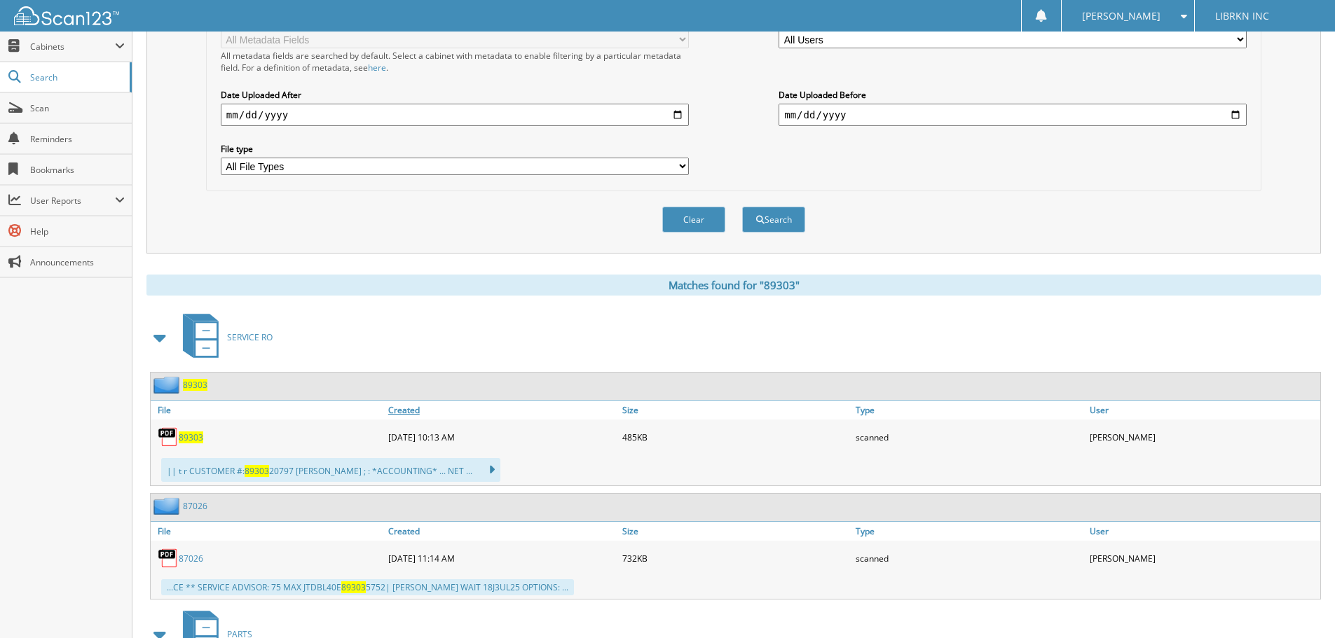
scroll to position [420, 0]
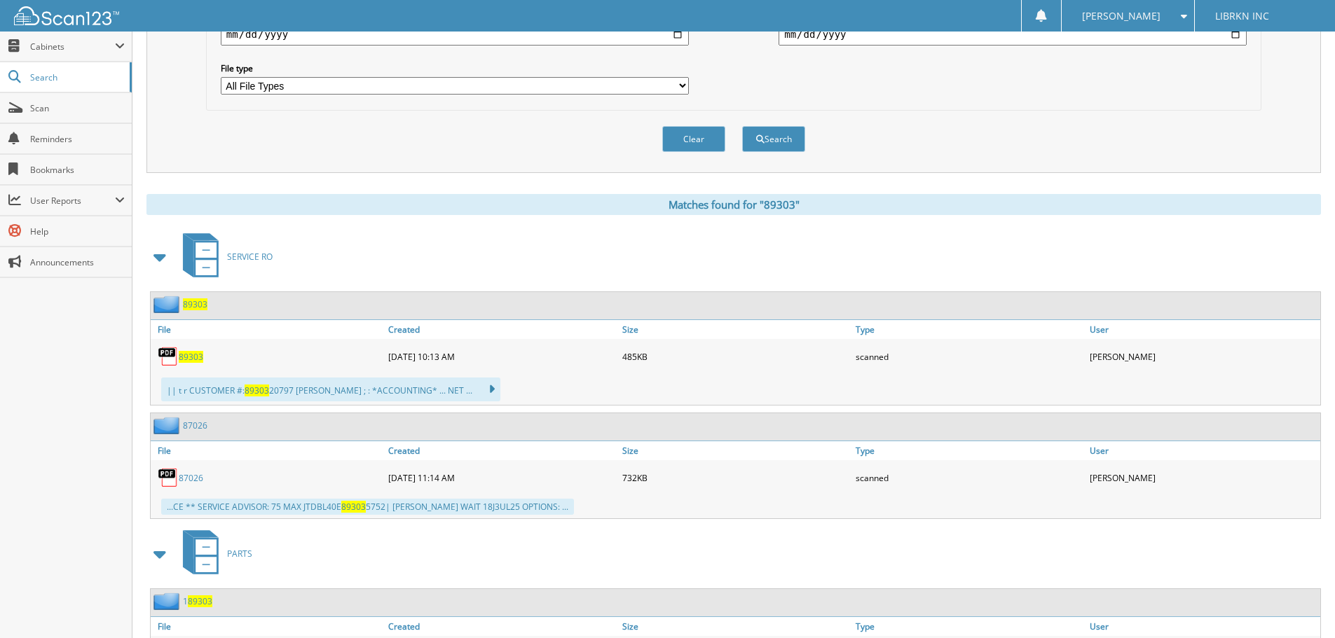
click at [183, 359] on span "89303" at bounding box center [191, 357] width 25 height 12
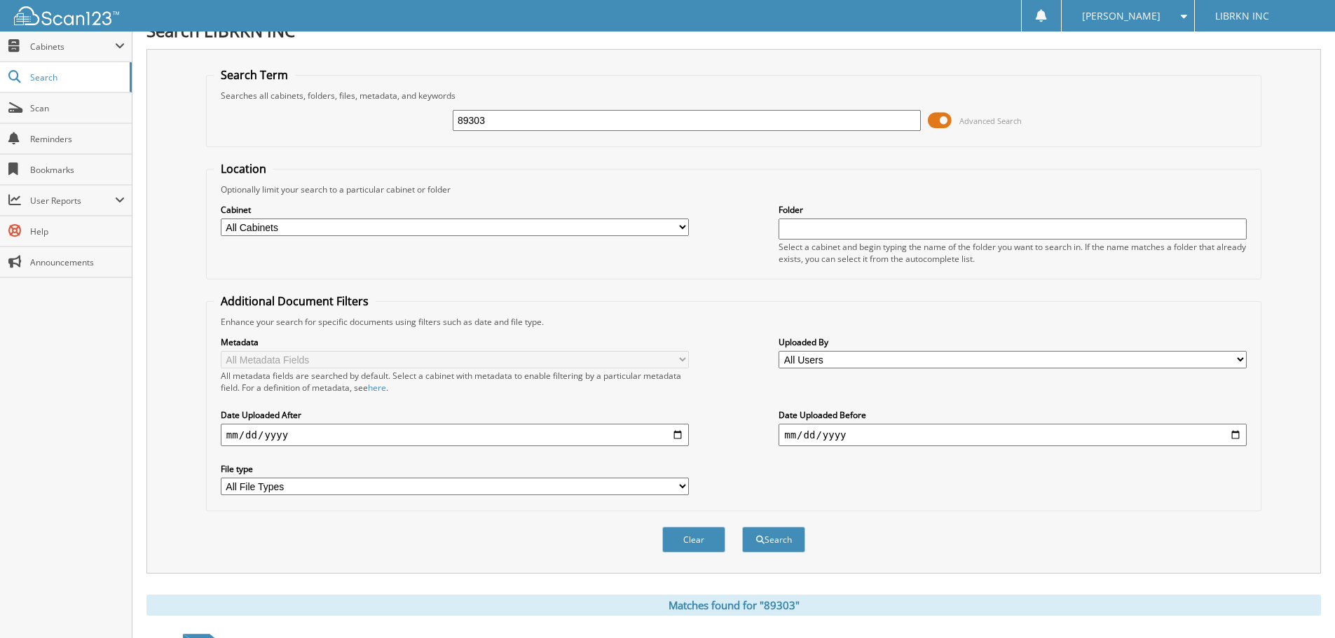
scroll to position [0, 0]
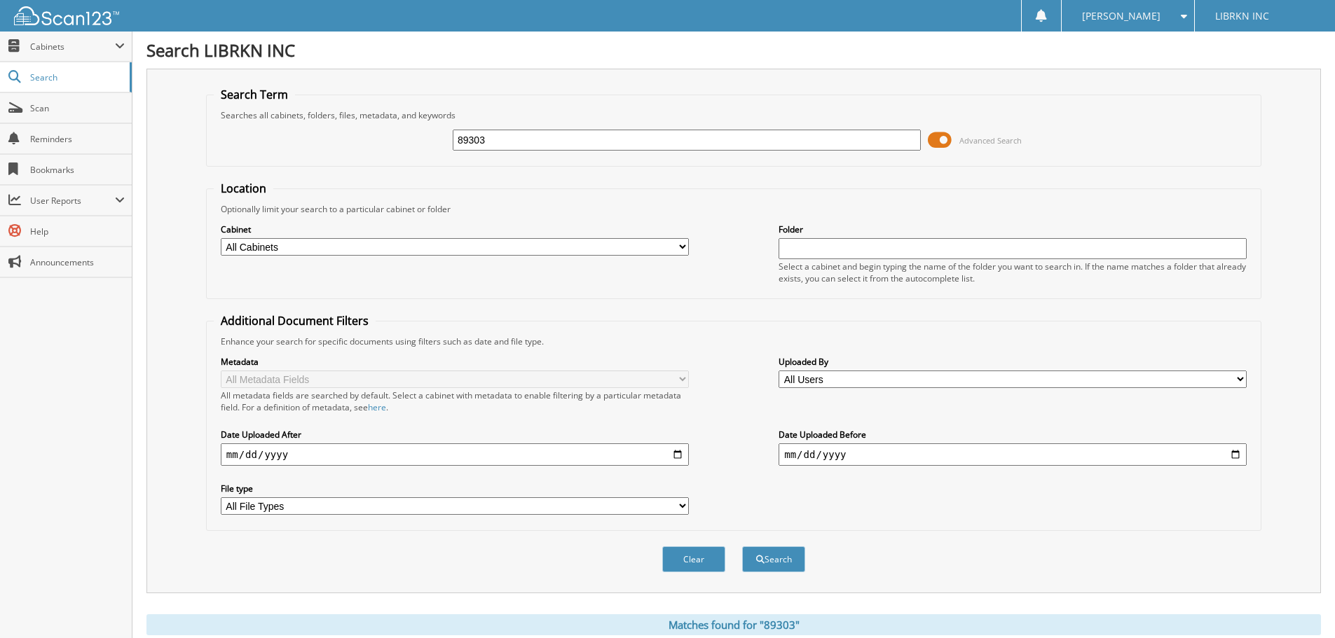
drag, startPoint x: 558, startPoint y: 140, endPoint x: 281, endPoint y: 158, distance: 277.4
click at [288, 153] on div "89303 Advanced Search" at bounding box center [734, 140] width 1040 height 38
type input "8"
type input "88983"
click at [742, 547] on button "Search" at bounding box center [773, 560] width 63 height 26
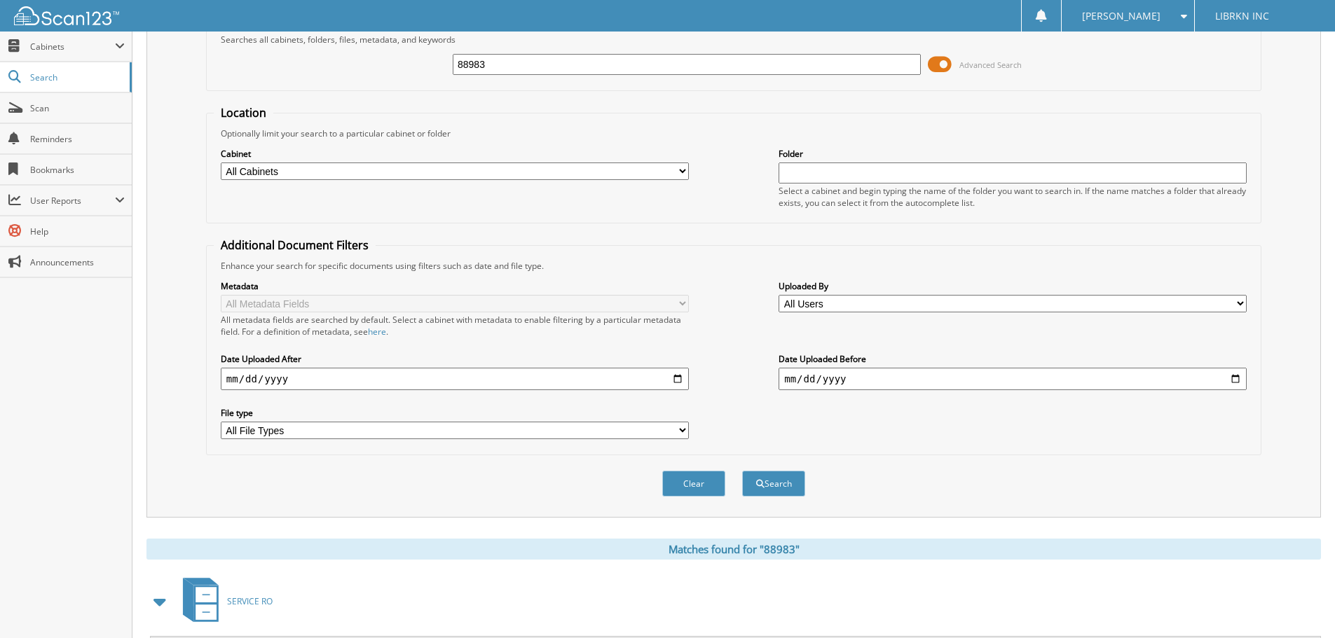
scroll to position [491, 0]
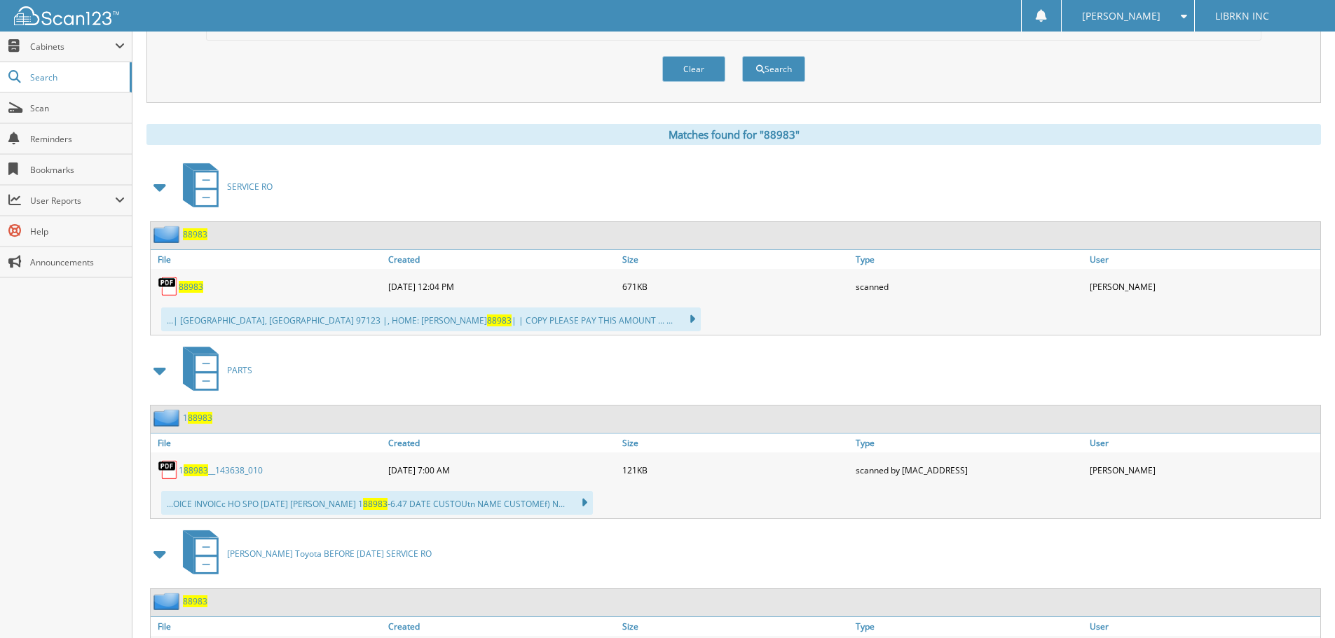
click at [193, 286] on span "88983" at bounding box center [191, 287] width 25 height 12
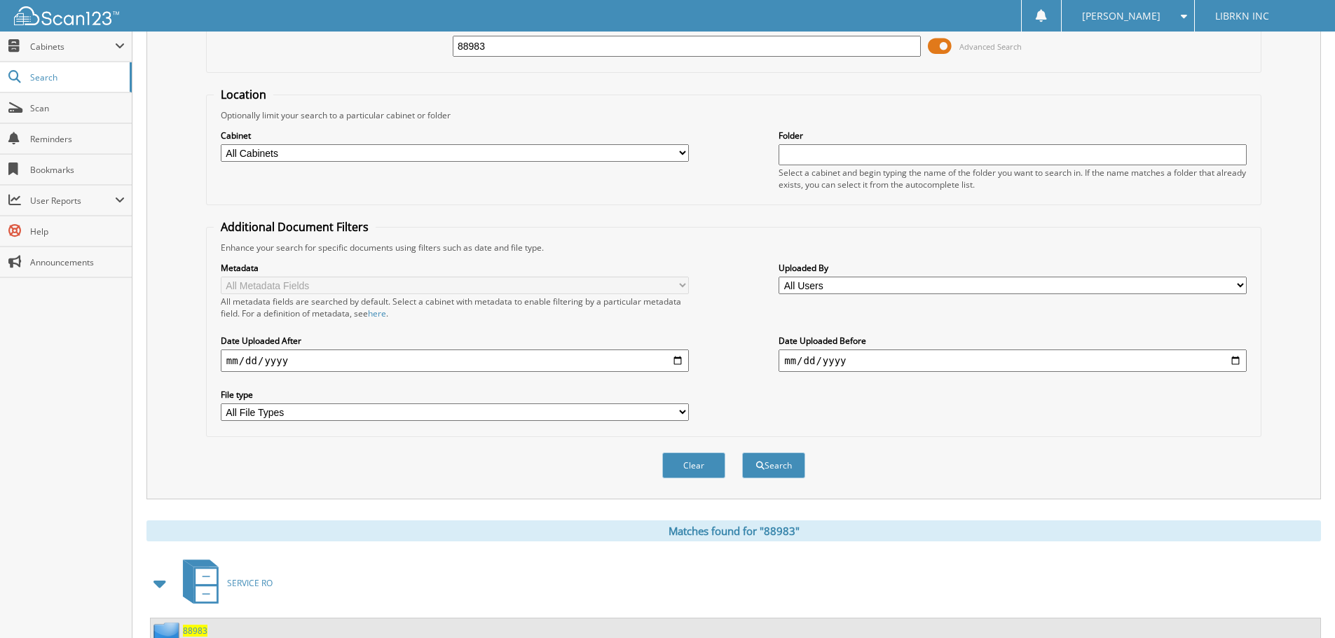
scroll to position [0, 0]
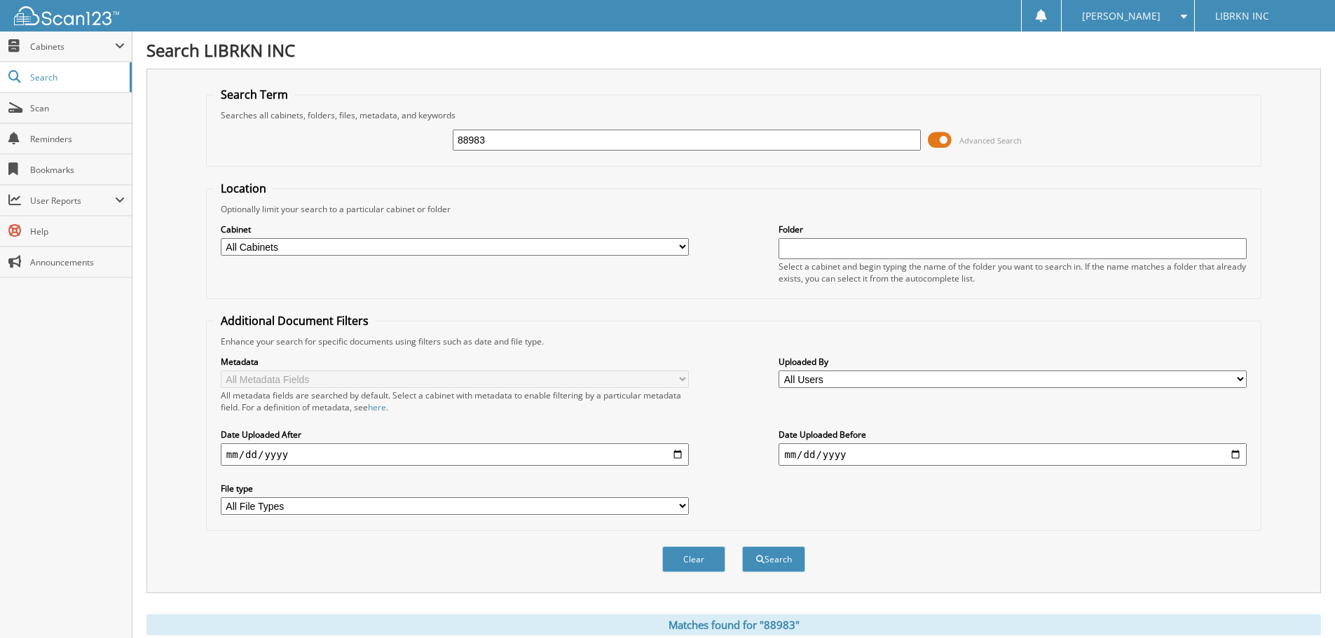
drag, startPoint x: 429, startPoint y: 149, endPoint x: 280, endPoint y: 149, distance: 149.3
click at [280, 148] on div "88983 Advanced Search" at bounding box center [734, 140] width 1040 height 38
type input "88476"
click at [742, 547] on button "Search" at bounding box center [773, 560] width 63 height 26
drag, startPoint x: 498, startPoint y: 142, endPoint x: 403, endPoint y: 141, distance: 95.3
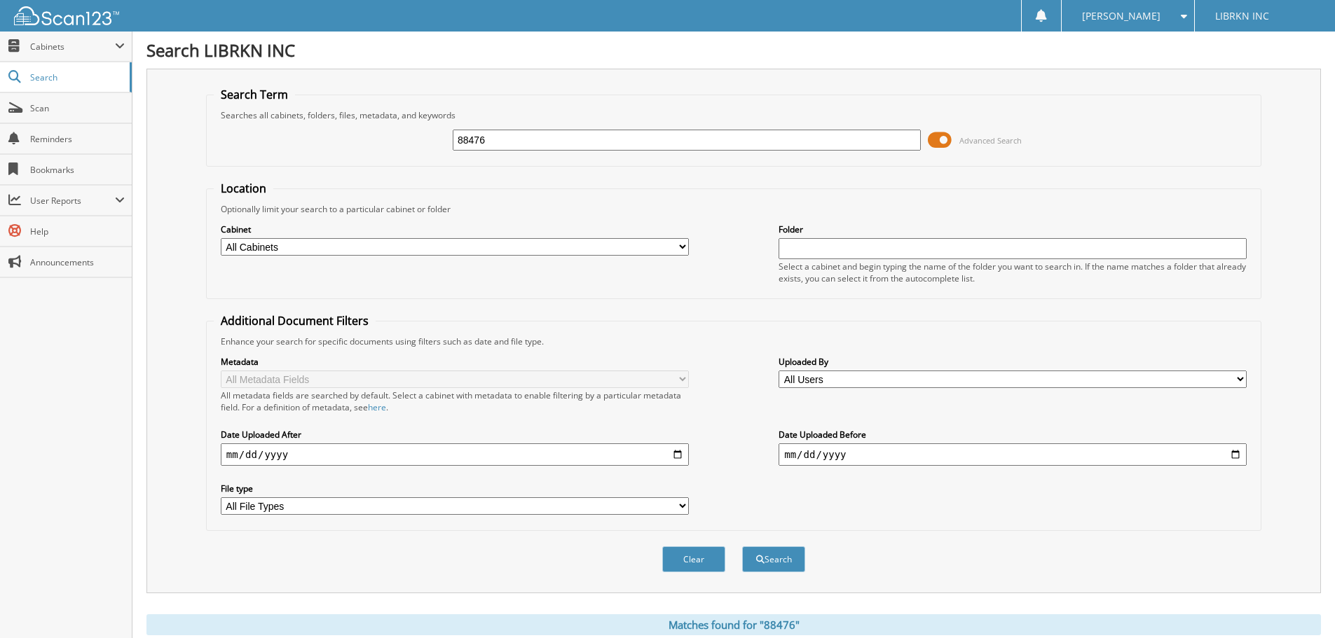
click at [403, 141] on div "88476 Advanced Search" at bounding box center [734, 140] width 1040 height 38
type input "89281"
click at [742, 547] on button "Search" at bounding box center [773, 560] width 63 height 26
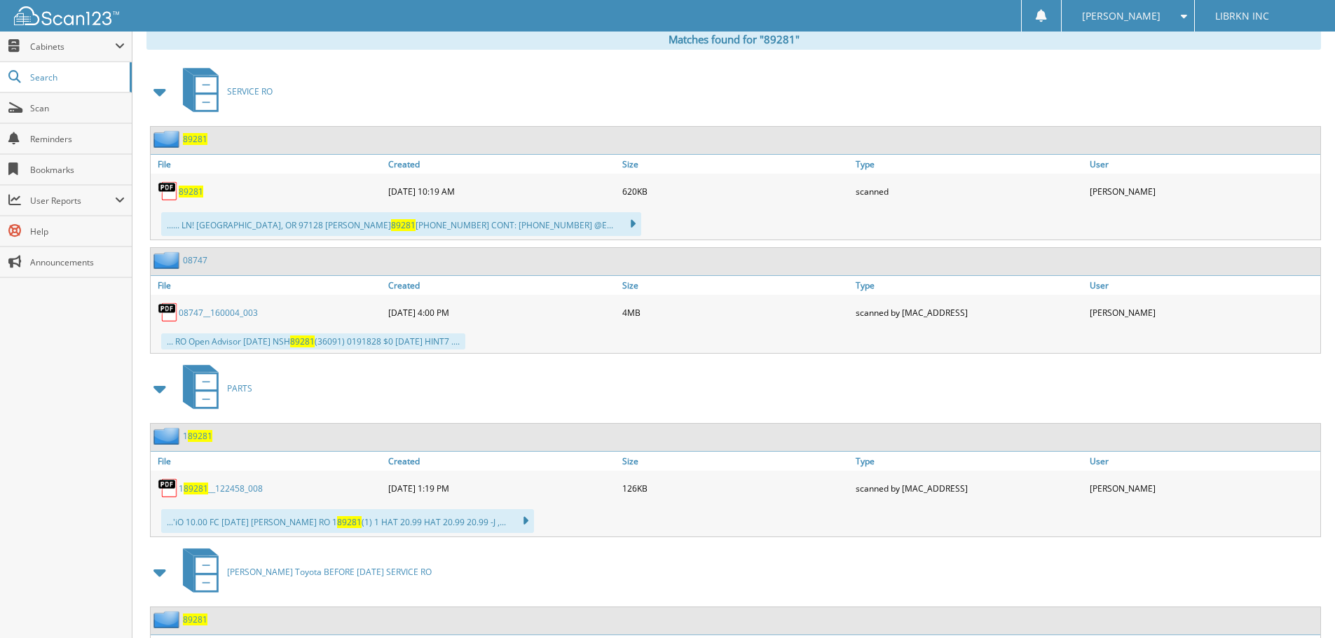
scroll to position [631, 0]
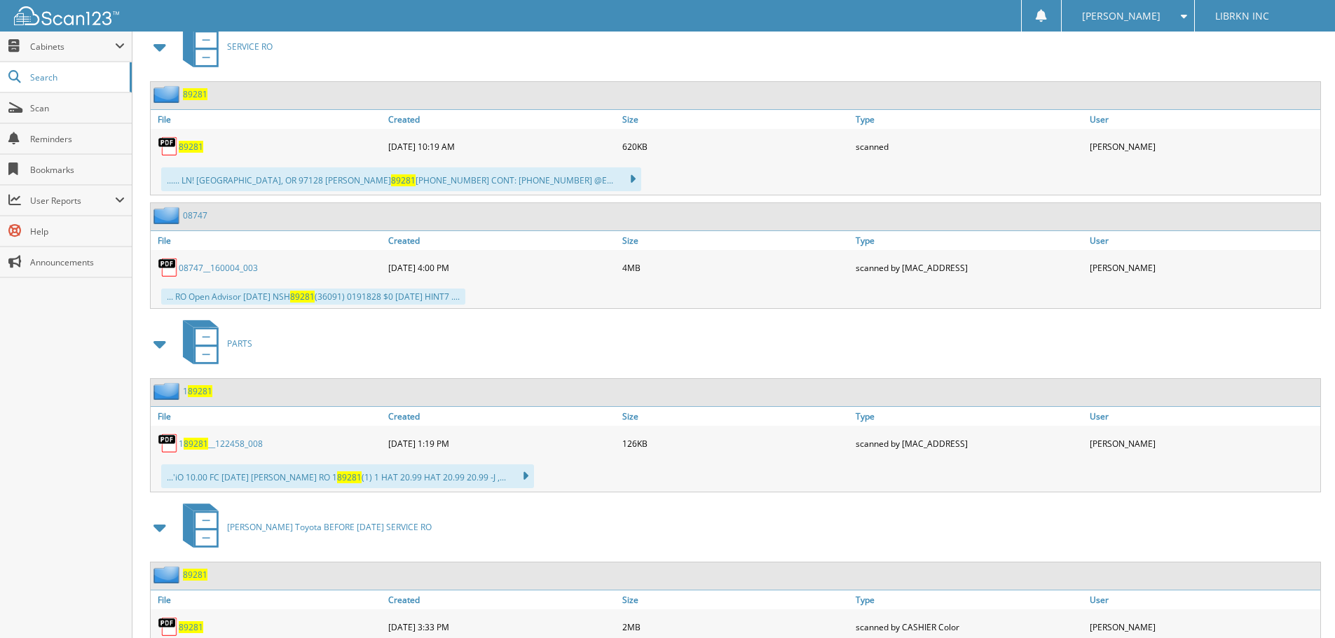
click at [187, 148] on span "89281" at bounding box center [191, 147] width 25 height 12
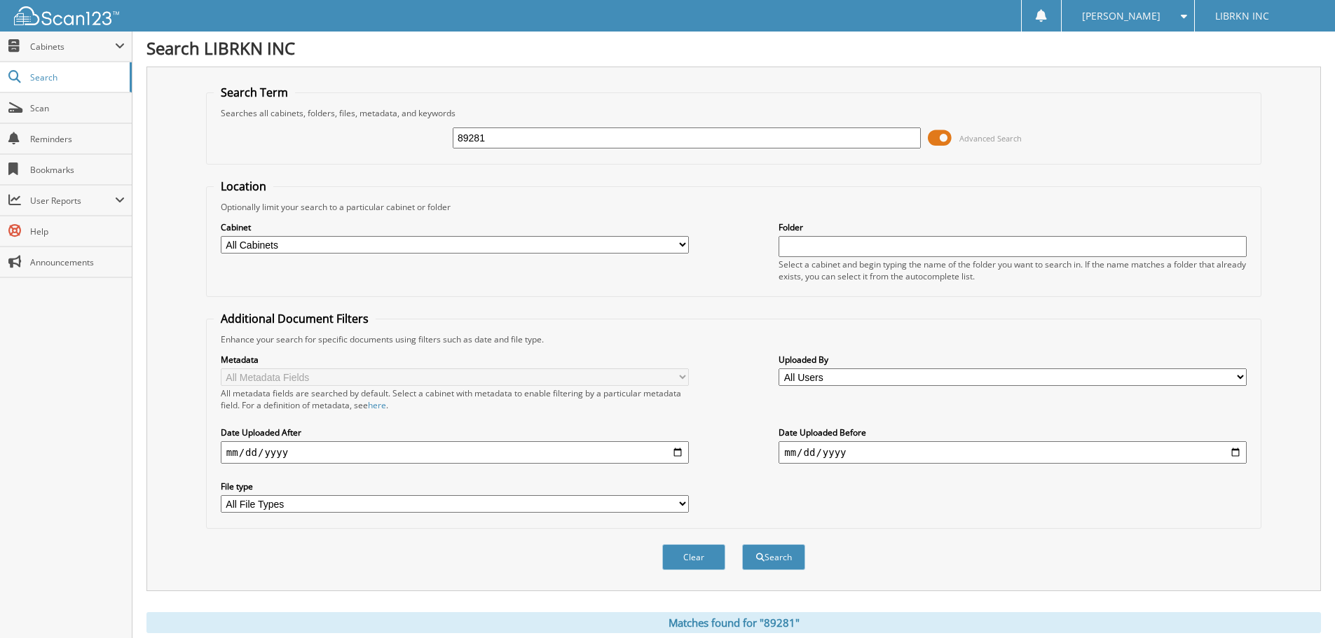
scroll to position [0, 0]
drag, startPoint x: 418, startPoint y: 144, endPoint x: 371, endPoint y: 145, distance: 47.0
click at [371, 145] on div "89281 Advanced Search" at bounding box center [734, 140] width 1040 height 38
type input "88462"
click at [742, 547] on button "Search" at bounding box center [773, 560] width 63 height 26
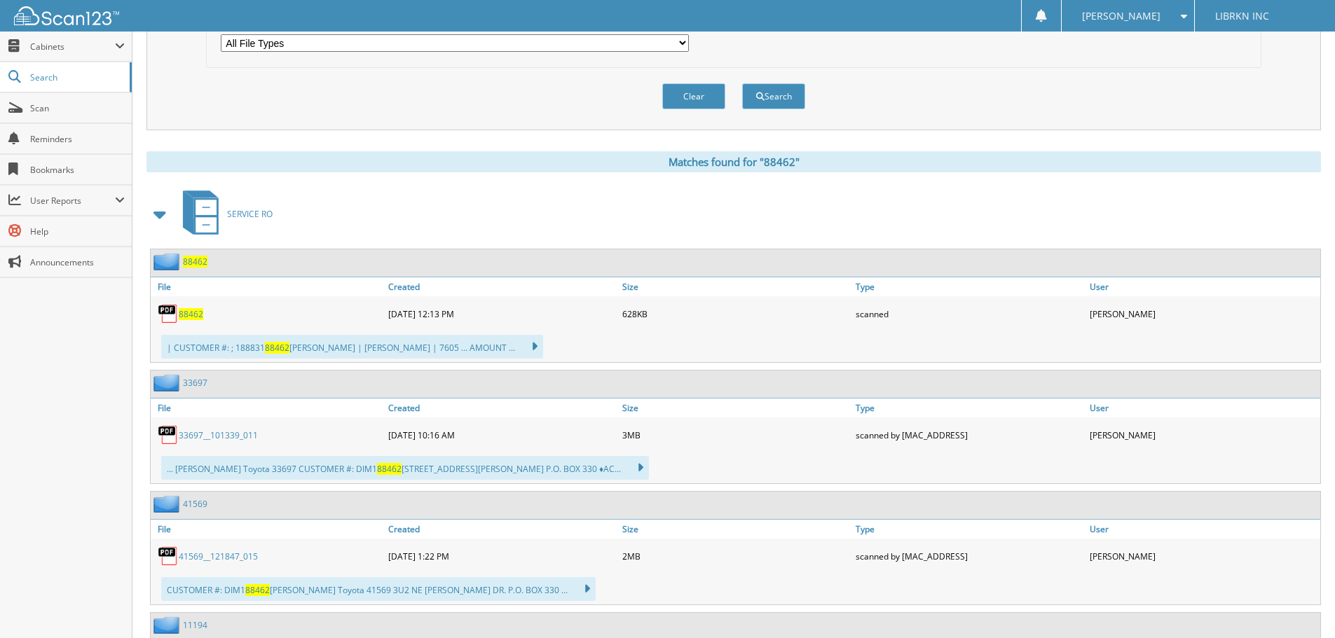
scroll to position [491, 0]
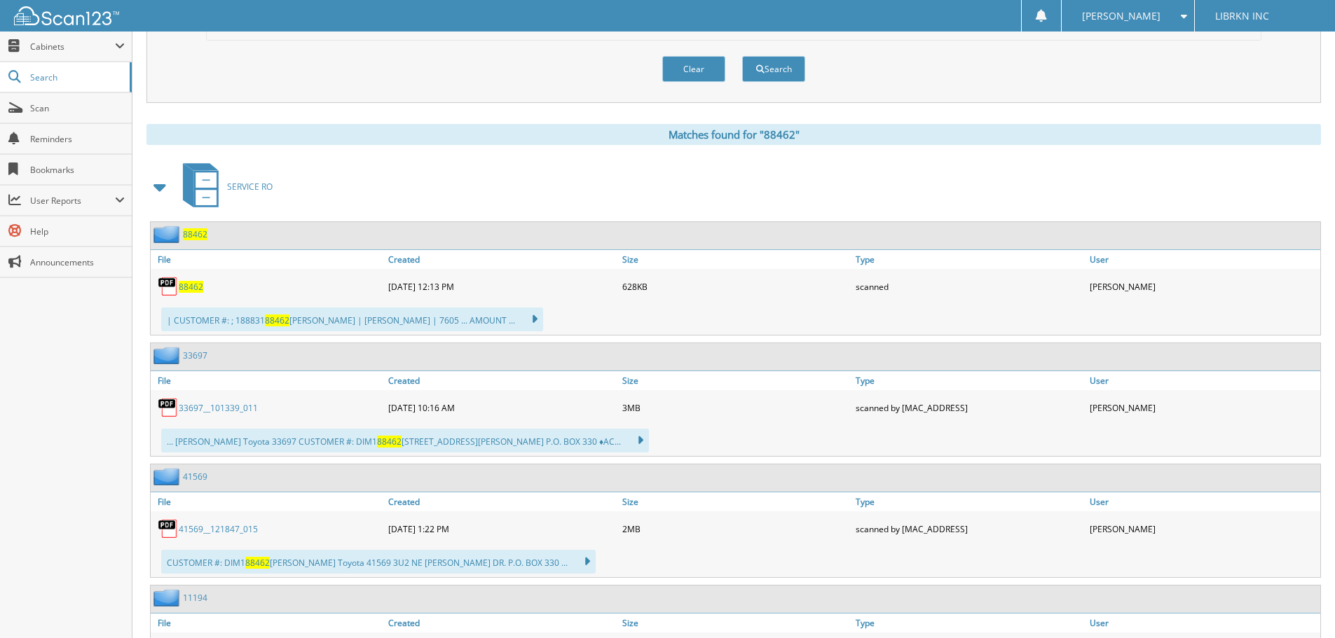
click at [194, 287] on span "88462" at bounding box center [191, 287] width 25 height 12
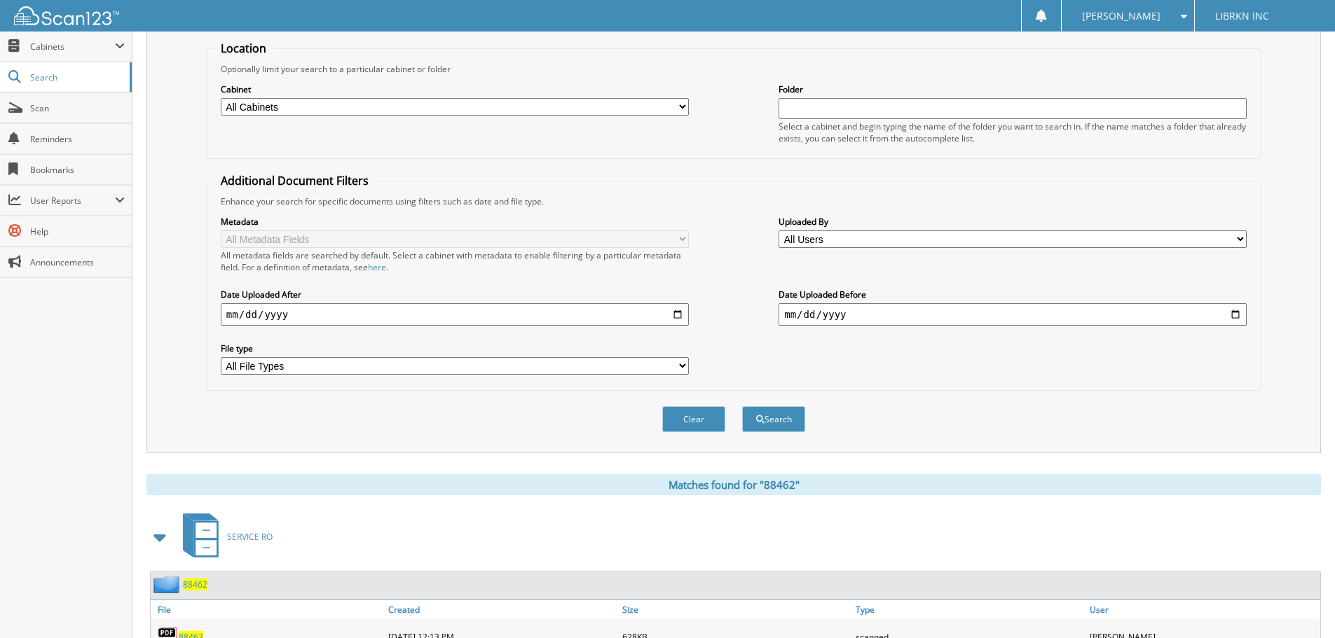
scroll to position [0, 0]
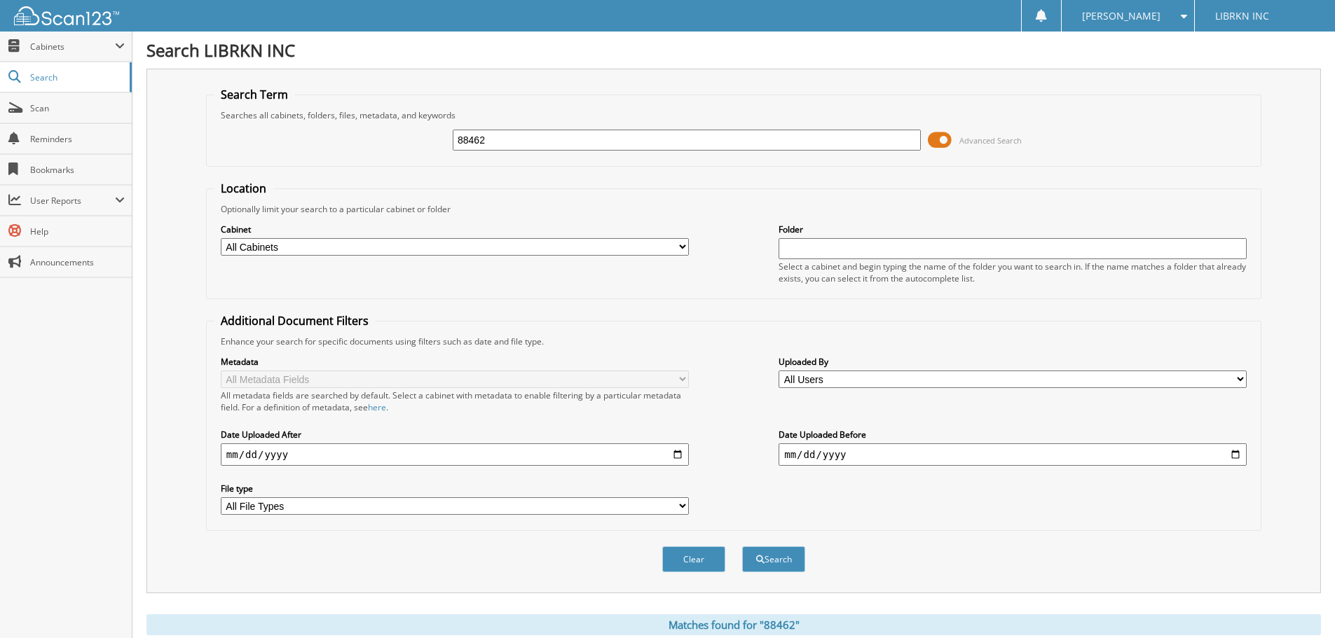
drag, startPoint x: 519, startPoint y: 144, endPoint x: 331, endPoint y: 145, distance: 188.5
click at [331, 145] on div "88462 Advanced Search" at bounding box center [734, 140] width 1040 height 38
type input "88476"
click at [742, 547] on button "Search" at bounding box center [773, 560] width 63 height 26
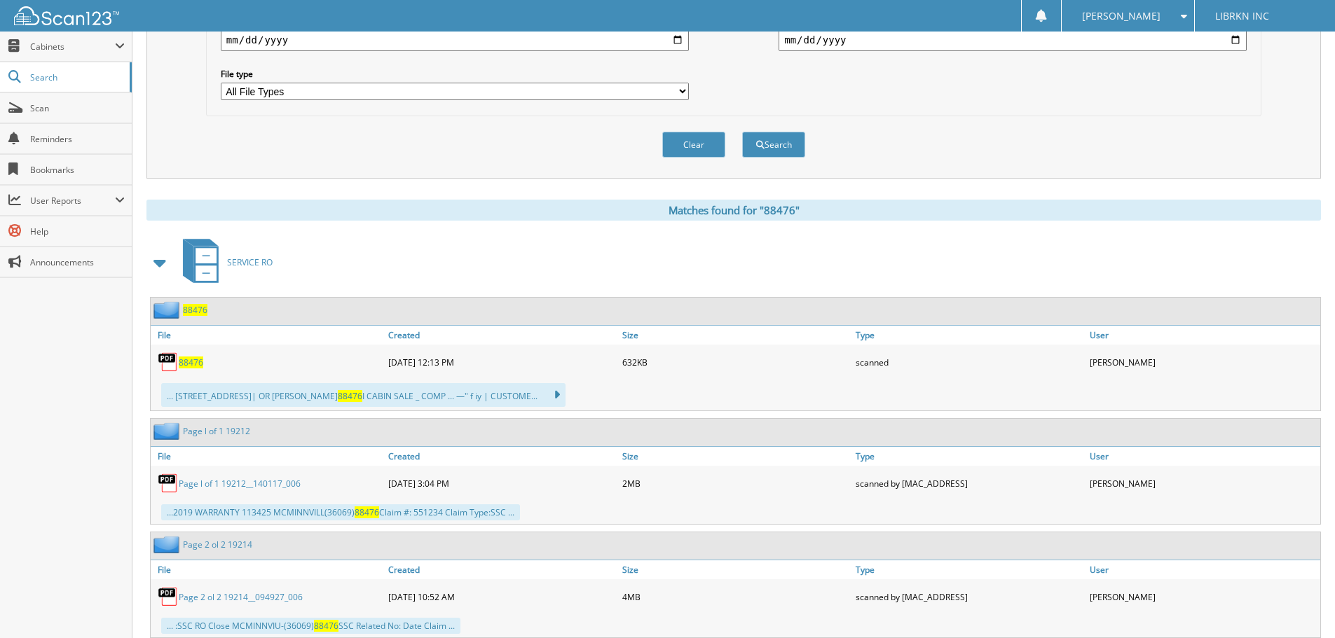
scroll to position [491, 0]
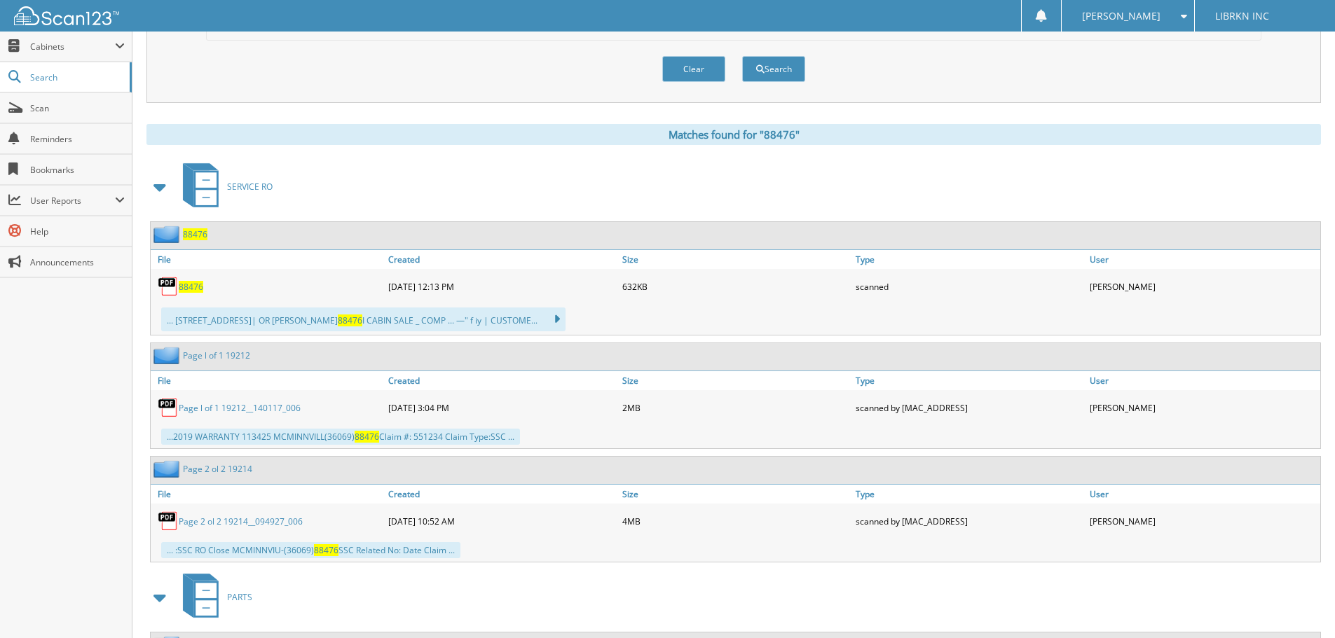
click at [196, 285] on span "88476" at bounding box center [191, 287] width 25 height 12
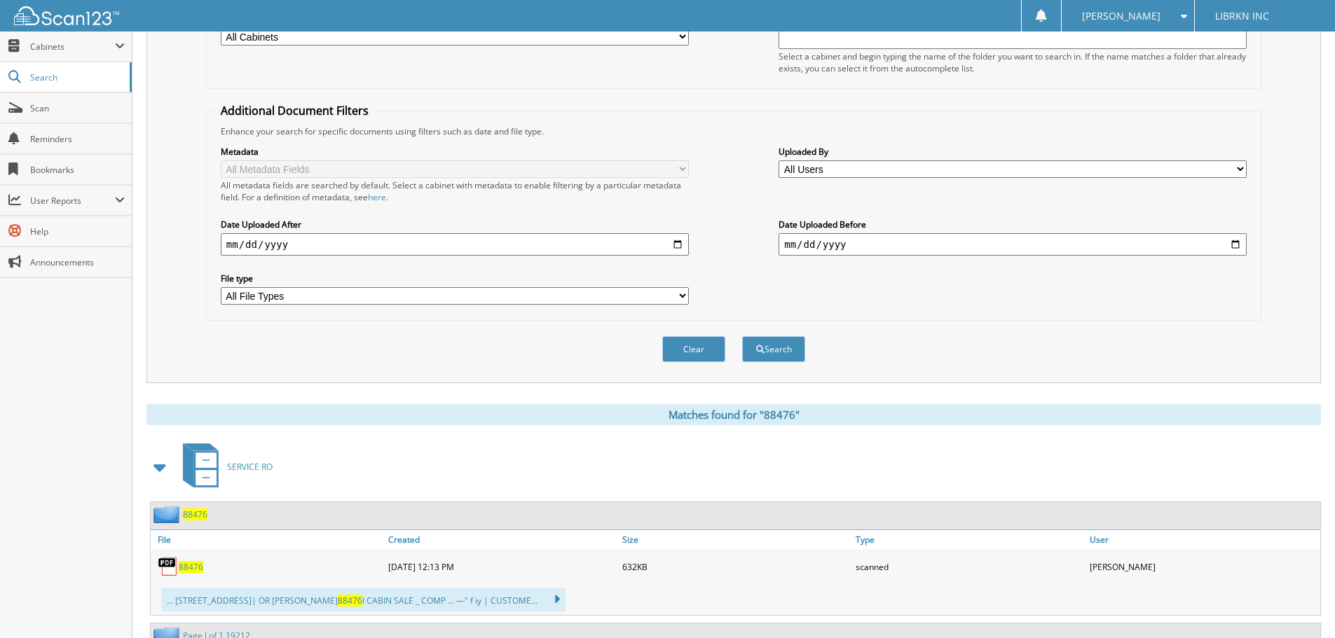
scroll to position [0, 0]
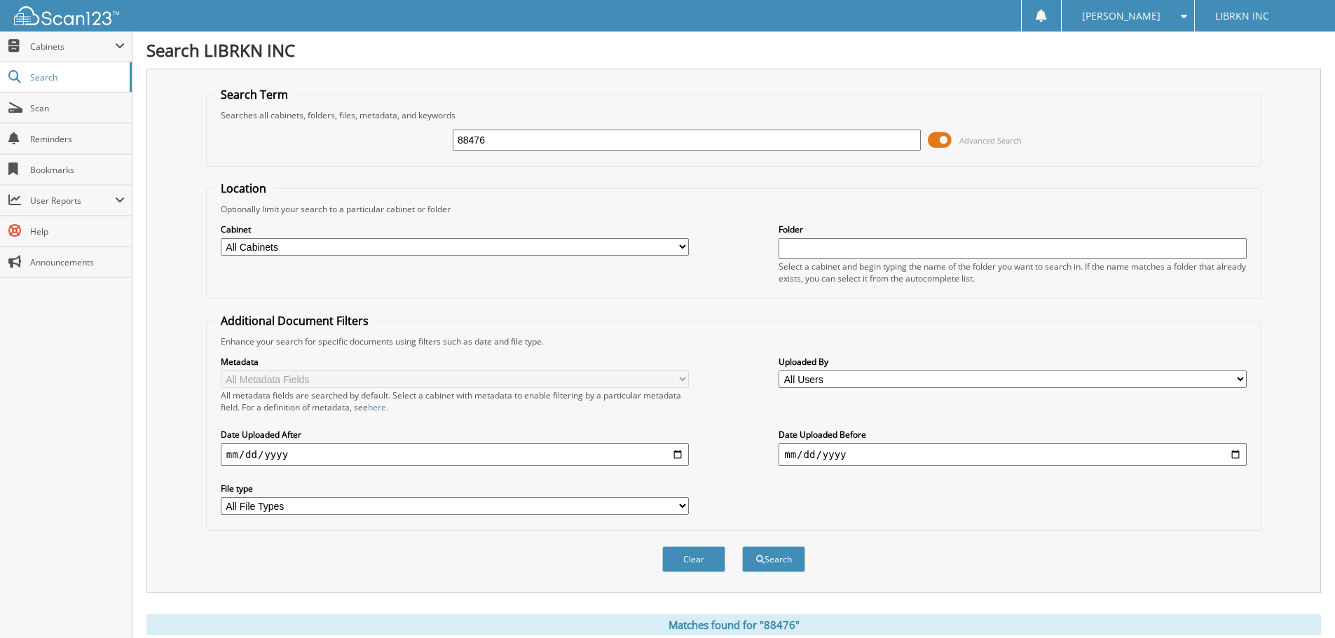
drag, startPoint x: 512, startPoint y: 139, endPoint x: 375, endPoint y: 149, distance: 137.8
click at [386, 149] on div "88476 Advanced Search" at bounding box center [734, 140] width 1040 height 38
type input "8"
type input "89281"
click at [742, 547] on button "Search" at bounding box center [773, 560] width 63 height 26
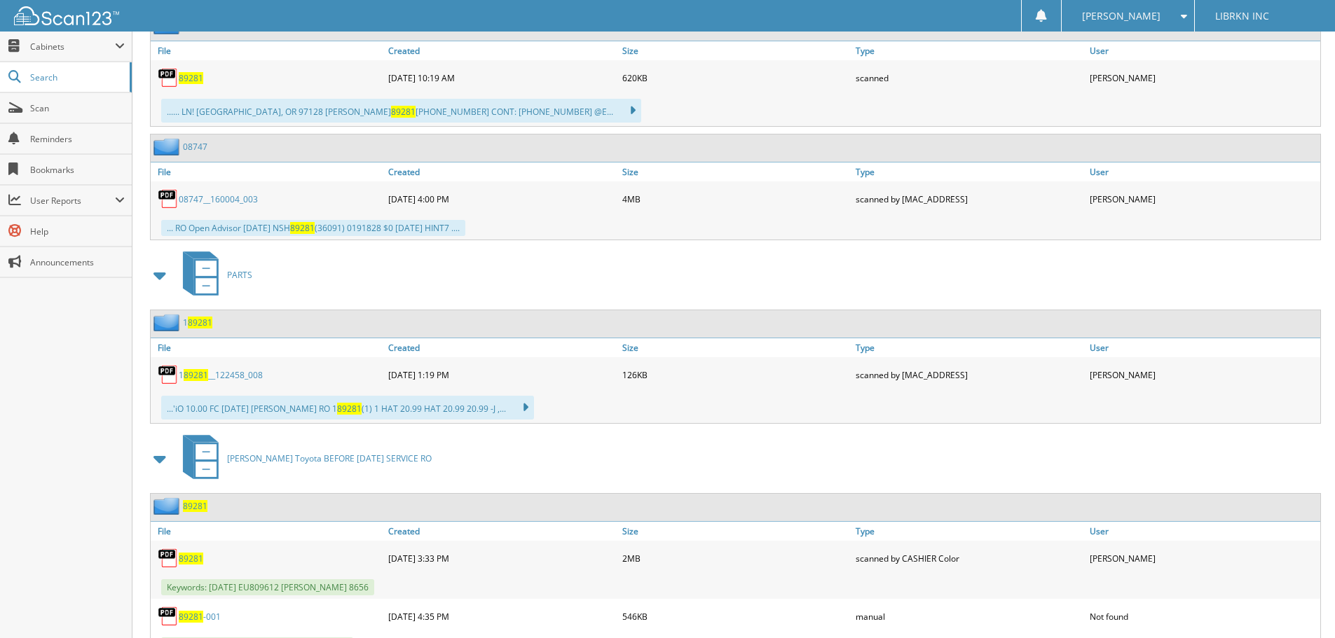
scroll to position [701, 0]
click at [197, 73] on span "89281" at bounding box center [191, 77] width 25 height 12
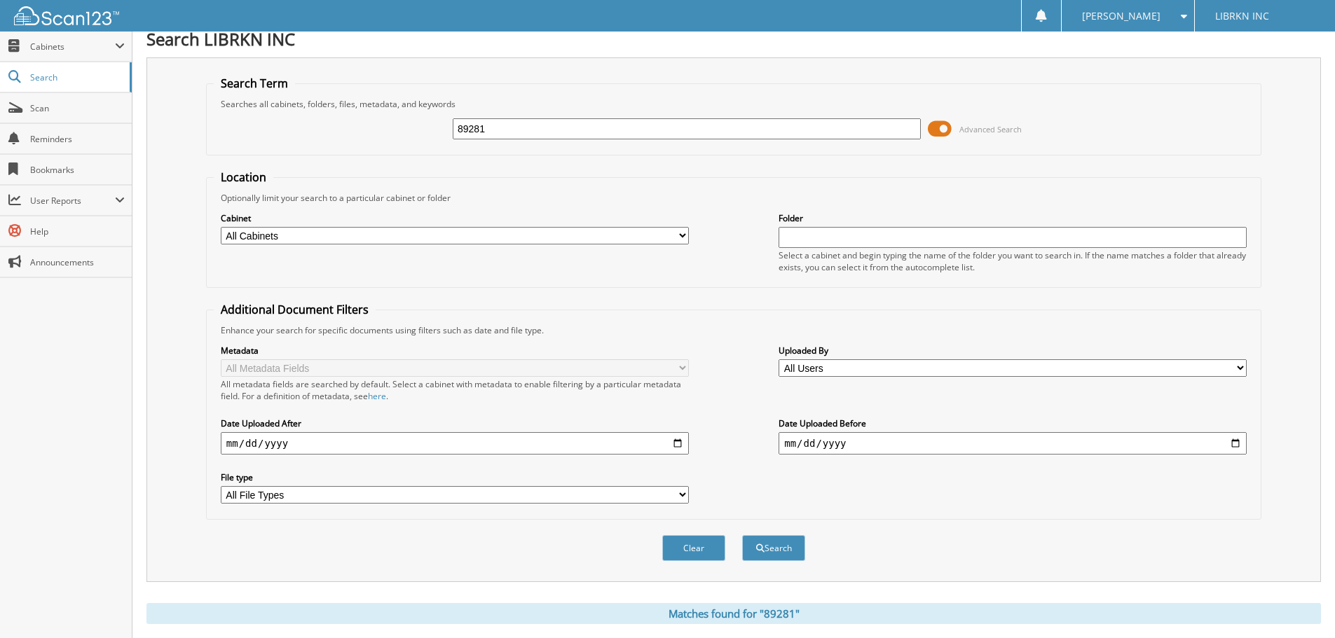
scroll to position [0, 0]
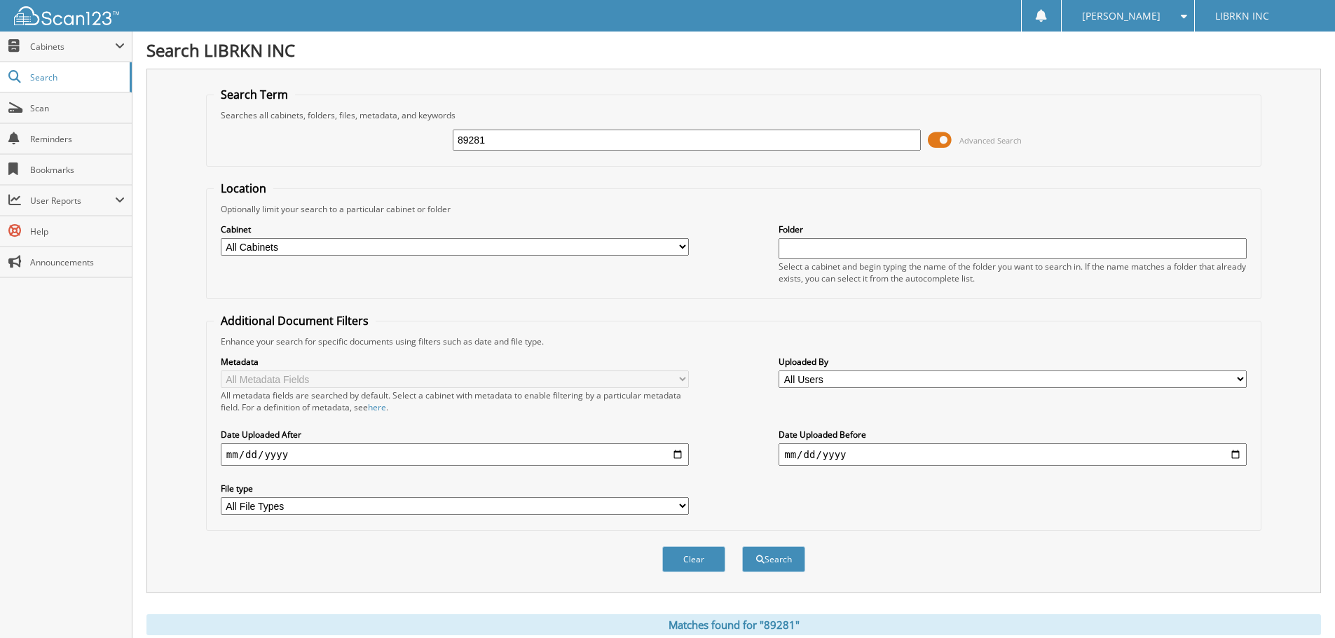
drag, startPoint x: 467, startPoint y: 144, endPoint x: 402, endPoint y: 144, distance: 65.9
click at [402, 144] on div "89281 Advanced Search" at bounding box center [734, 140] width 1040 height 38
type input "89303"
click at [742, 547] on button "Search" at bounding box center [773, 560] width 63 height 26
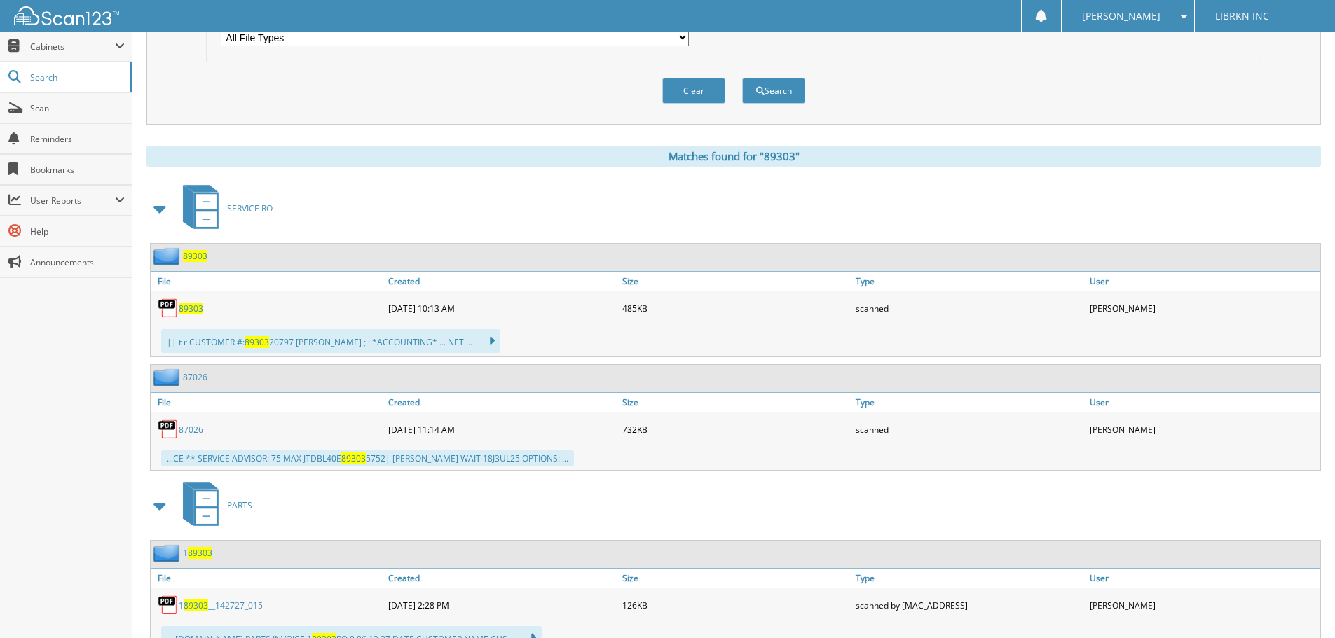
scroll to position [561, 0]
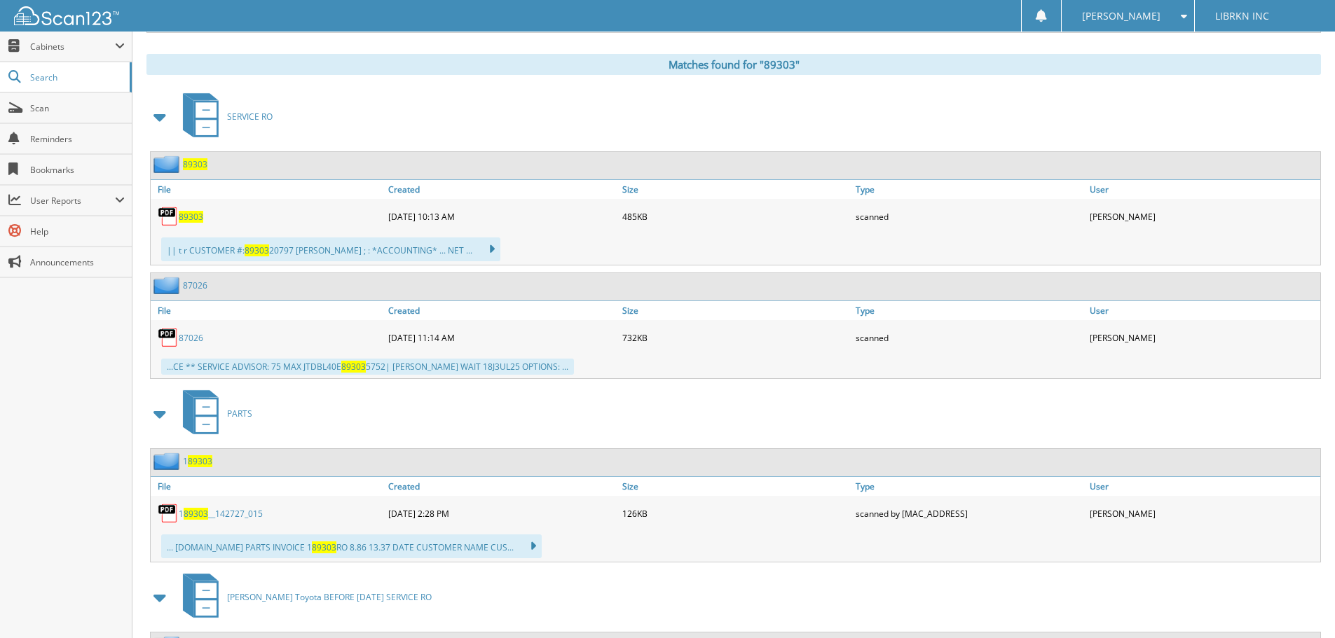
click at [187, 214] on span "89303" at bounding box center [191, 217] width 25 height 12
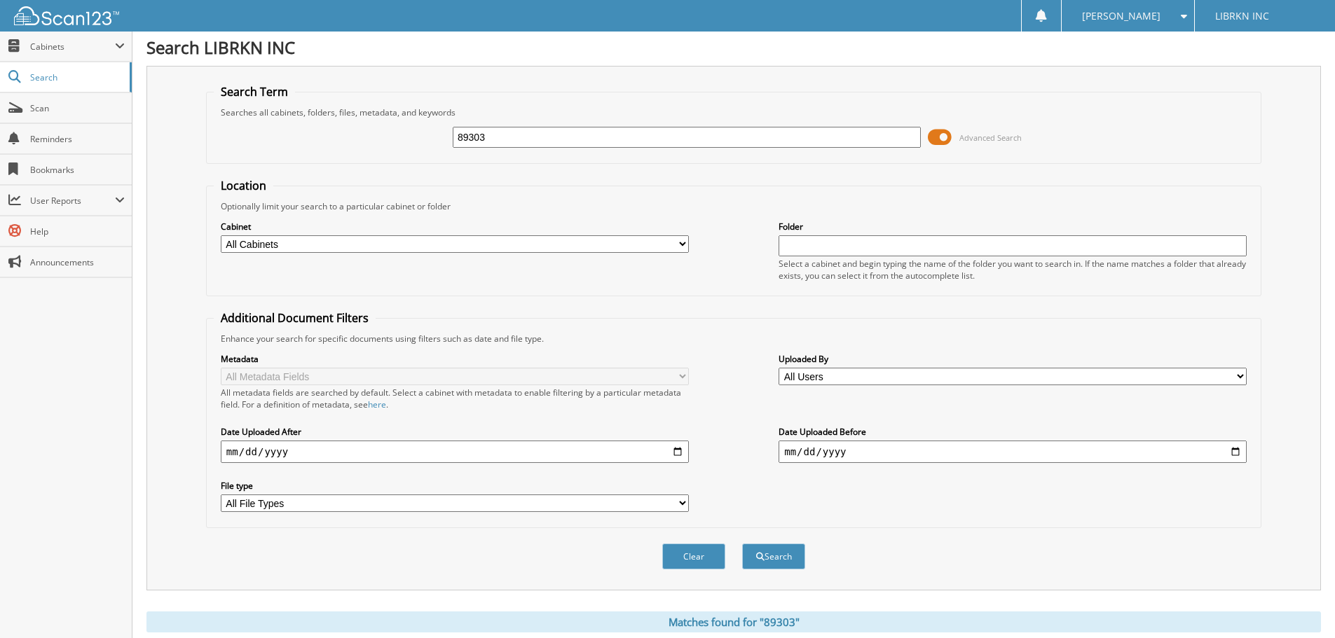
scroll to position [0, 0]
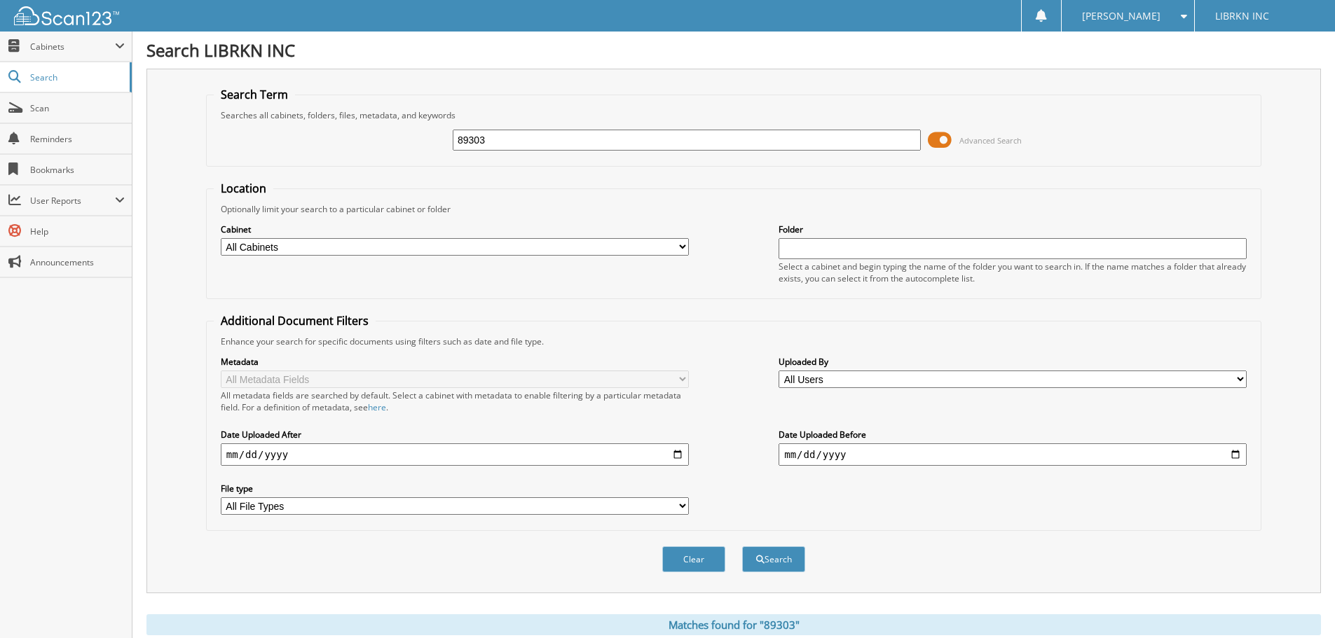
drag, startPoint x: 499, startPoint y: 144, endPoint x: 364, endPoint y: 136, distance: 135.5
click at [364, 137] on div "89303 Advanced Search" at bounding box center [734, 140] width 1040 height 38
type input "89535"
click at [742, 547] on button "Search" at bounding box center [773, 560] width 63 height 26
drag, startPoint x: 405, startPoint y: 140, endPoint x: 315, endPoint y: 150, distance: 90.9
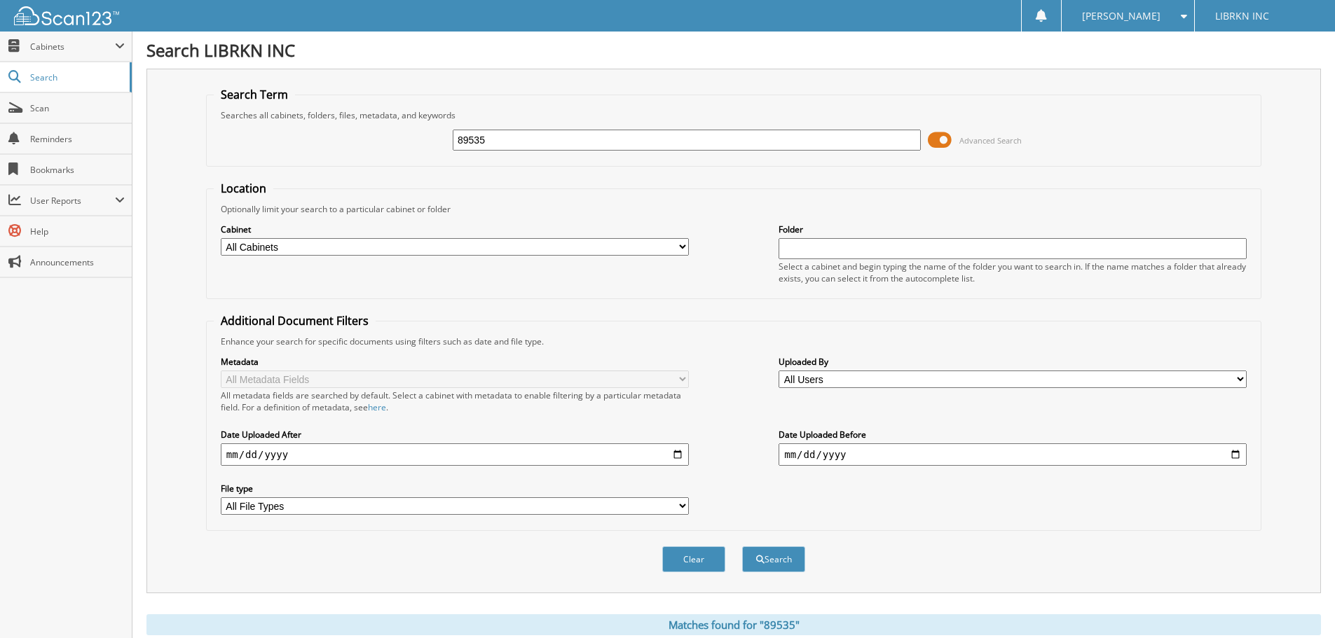
click at [315, 149] on div "89535 Advanced Search" at bounding box center [734, 140] width 1040 height 38
type input "89552"
click at [742, 547] on button "Search" at bounding box center [773, 560] width 63 height 26
drag, startPoint x: 517, startPoint y: 138, endPoint x: 122, endPoint y: 142, distance: 395.3
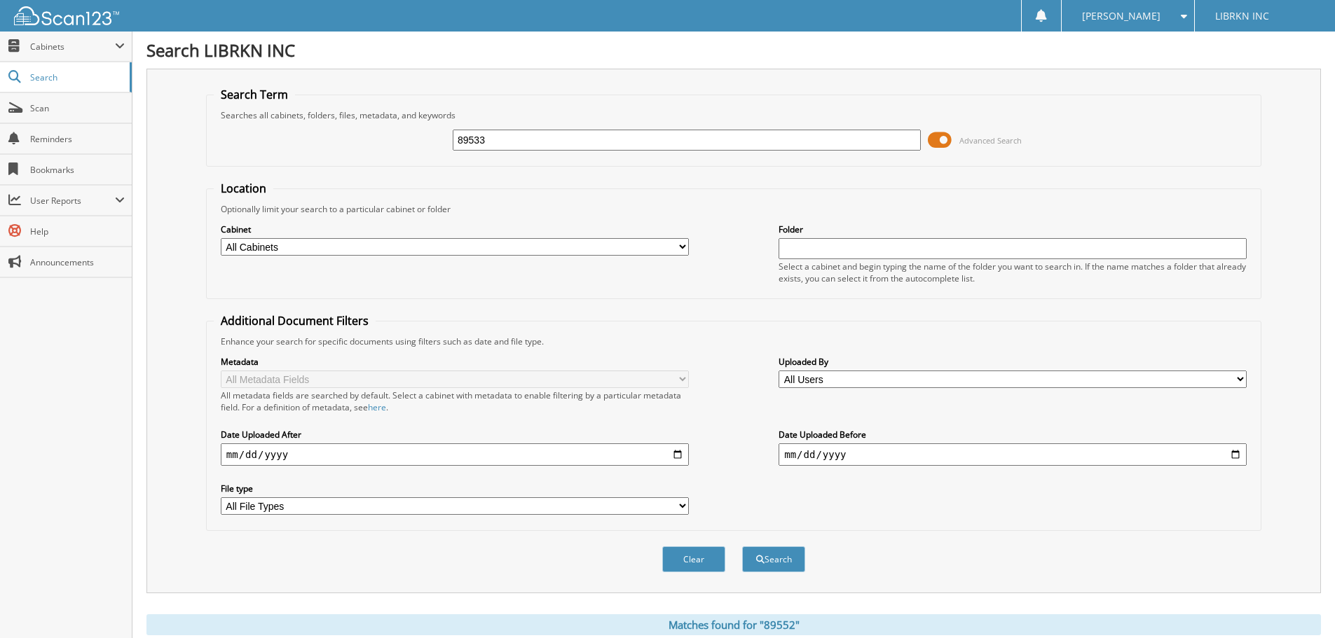
type input "89533"
click at [742, 547] on button "Search" at bounding box center [773, 560] width 63 height 26
drag, startPoint x: 607, startPoint y: 144, endPoint x: 375, endPoint y: 146, distance: 232.0
click at [376, 146] on div "89533 Advanced Search" at bounding box center [734, 140] width 1040 height 38
type input "89535"
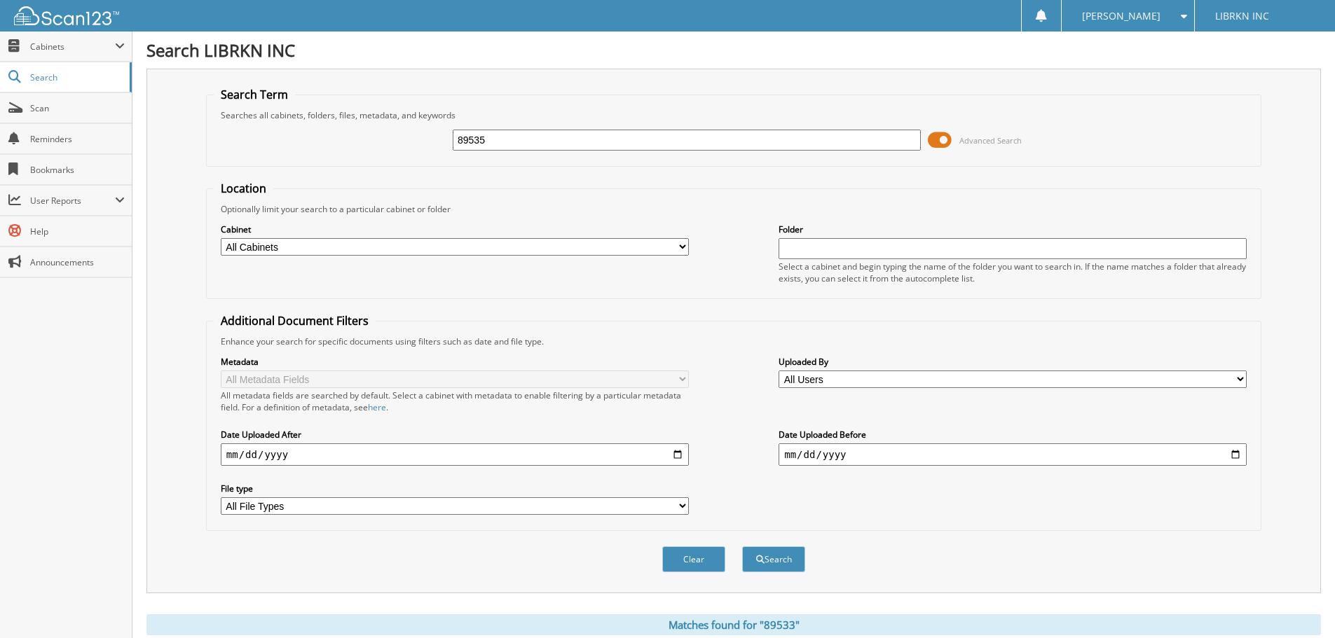
click at [742, 547] on button "Search" at bounding box center [773, 560] width 63 height 26
drag, startPoint x: 510, startPoint y: 137, endPoint x: 334, endPoint y: 139, distance: 175.9
click at [334, 139] on div "89535 Advanced Search" at bounding box center [734, 140] width 1040 height 38
type input "89552"
click at [742, 547] on button "Search" at bounding box center [773, 560] width 63 height 26
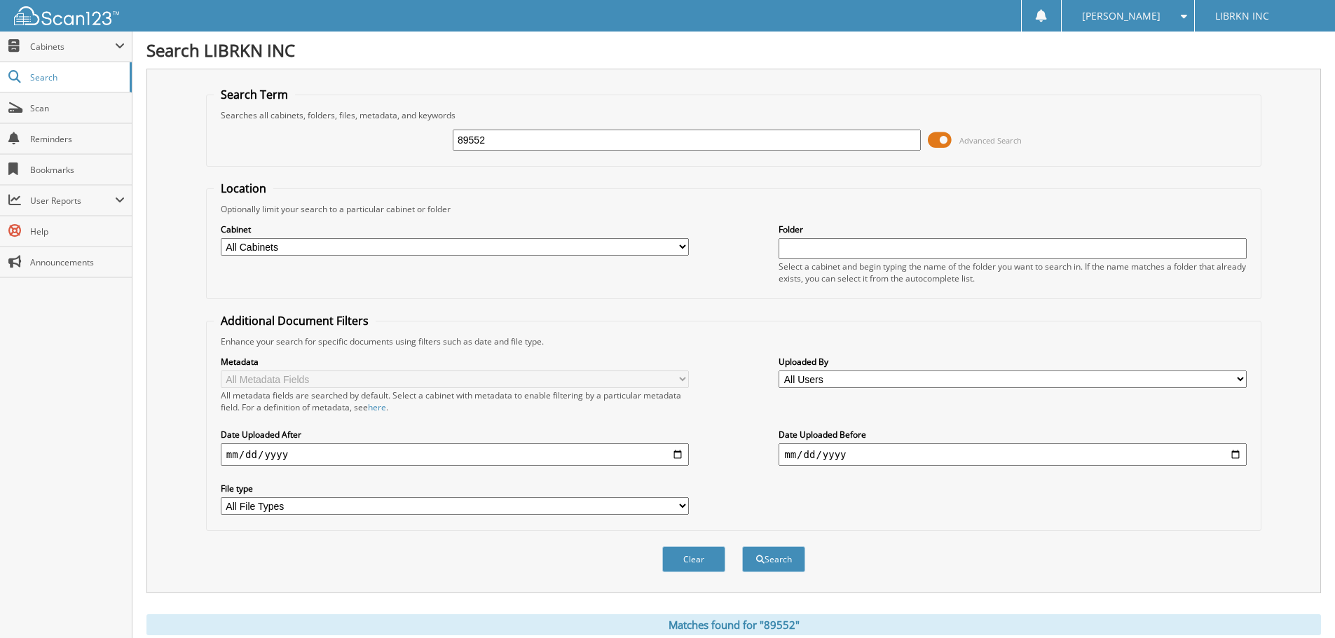
drag, startPoint x: 486, startPoint y: 134, endPoint x: 394, endPoint y: 138, distance: 91.9
click at [394, 137] on div "89552 Advanced Search" at bounding box center [734, 140] width 1040 height 38
